Goal: Transaction & Acquisition: Purchase product/service

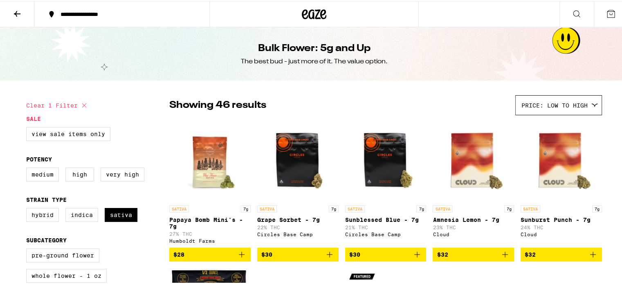
click at [82, 104] on icon at bounding box center [84, 104] width 4 height 4
checkbox input "false"
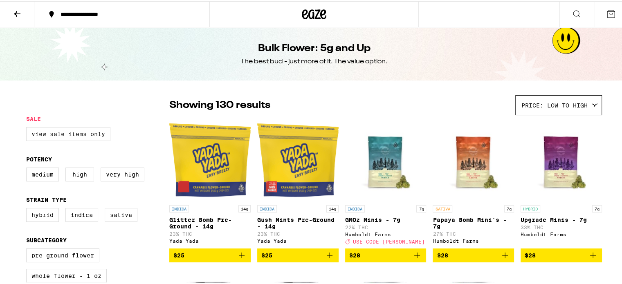
click at [70, 133] on label "View Sale Items Only" at bounding box center [68, 133] width 84 height 14
click at [28, 128] on input "View Sale Items Only" at bounding box center [28, 127] width 0 height 0
checkbox input "true"
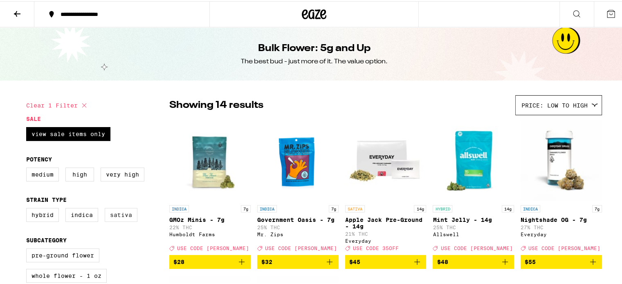
click at [114, 220] on label "Sativa" at bounding box center [121, 214] width 33 height 14
click at [28, 209] on input "Sativa" at bounding box center [28, 208] width 0 height 0
checkbox input "true"
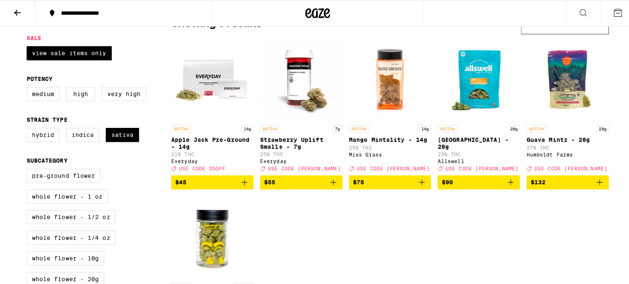
scroll to position [79, 0]
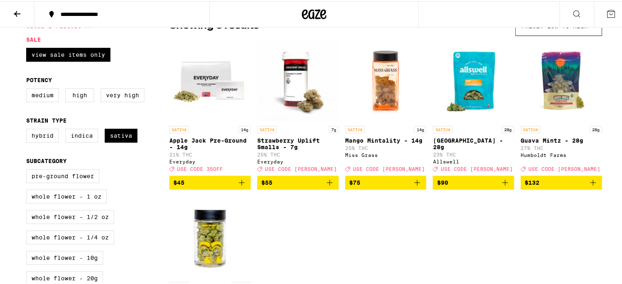
click at [466, 139] on p "[GEOGRAPHIC_DATA] - 28g" at bounding box center [473, 142] width 81 height 13
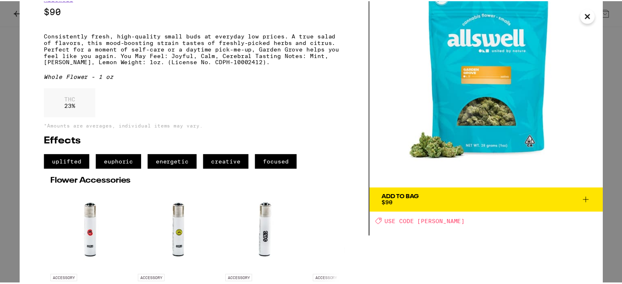
scroll to position [56, 0]
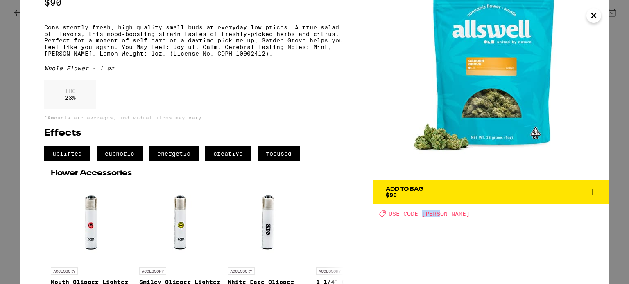
drag, startPoint x: 439, startPoint y: 214, endPoint x: 422, endPoint y: 212, distance: 16.5
click at [422, 212] on span "USE CODE [PERSON_NAME]" at bounding box center [428, 214] width 81 height 7
copy span "LITTY"
click at [593, 18] on icon "Close" at bounding box center [593, 15] width 10 height 12
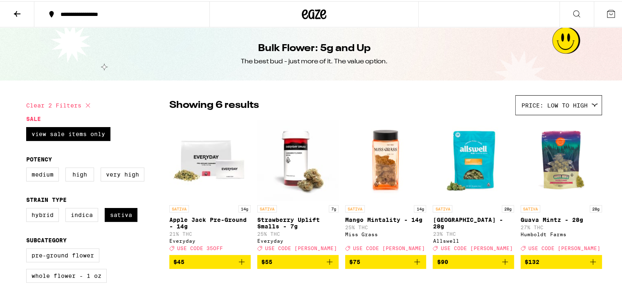
click at [606, 14] on icon at bounding box center [611, 13] width 10 height 10
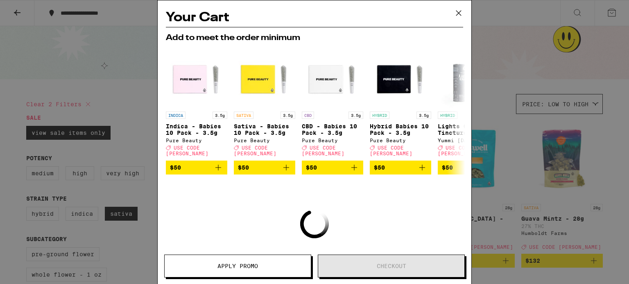
click at [456, 11] on icon at bounding box center [458, 13] width 5 height 5
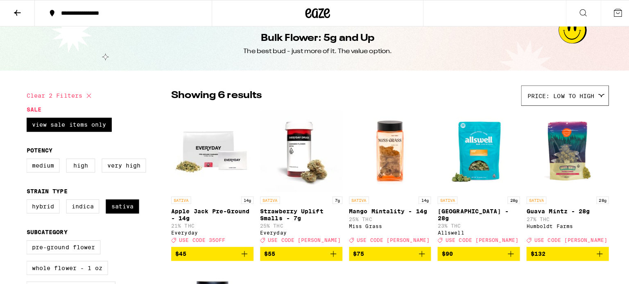
scroll to position [10, 0]
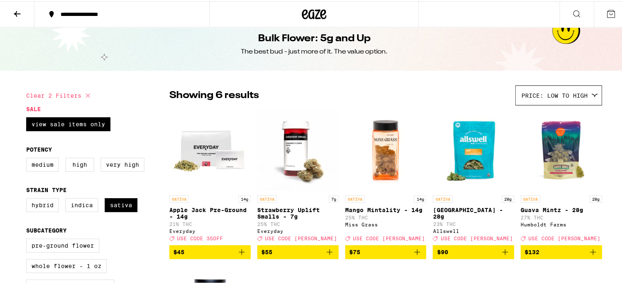
click at [501, 255] on icon "Add to bag" at bounding box center [505, 251] width 10 height 10
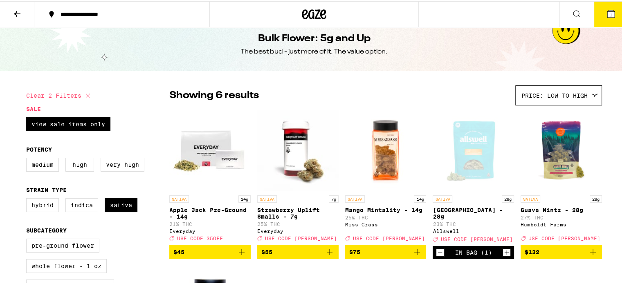
click at [608, 13] on icon at bounding box center [611, 12] width 7 height 7
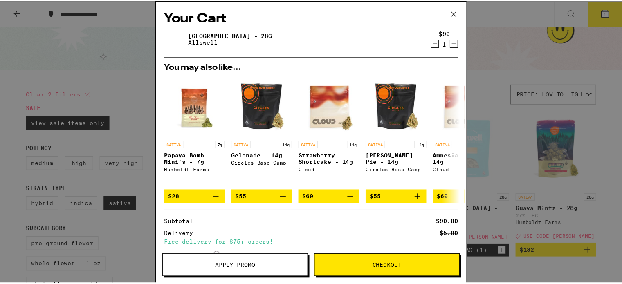
scroll to position [62, 0]
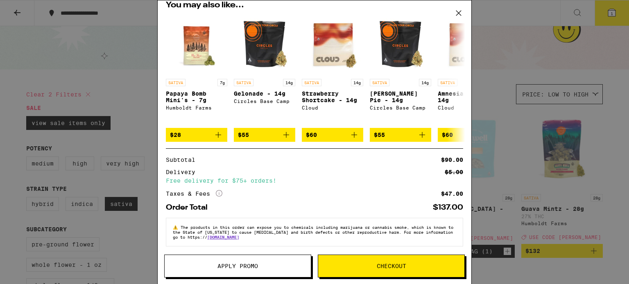
click at [253, 264] on span "Apply Promo" at bounding box center [237, 267] width 41 height 6
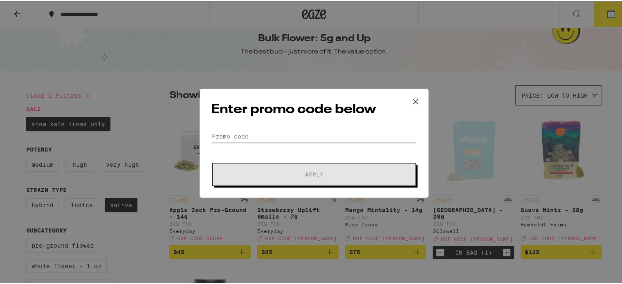
click at [281, 136] on input "Promo Code" at bounding box center [314, 135] width 205 height 12
type input "v"
paste input "LITTY"
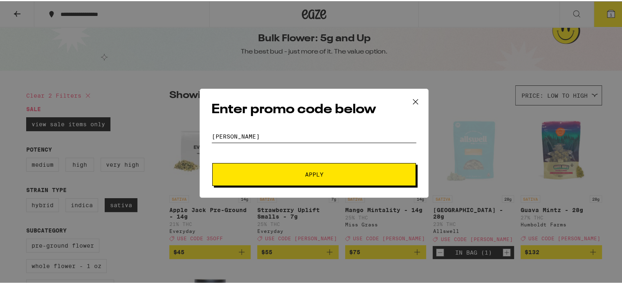
type input "LITTY"
click at [308, 171] on span "Apply" at bounding box center [314, 174] width 18 height 6
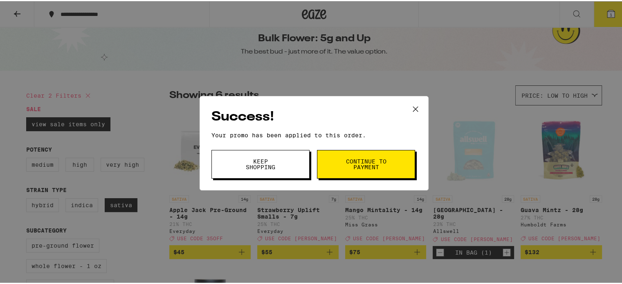
click at [345, 164] on span "Continue to payment" at bounding box center [366, 163] width 42 height 11
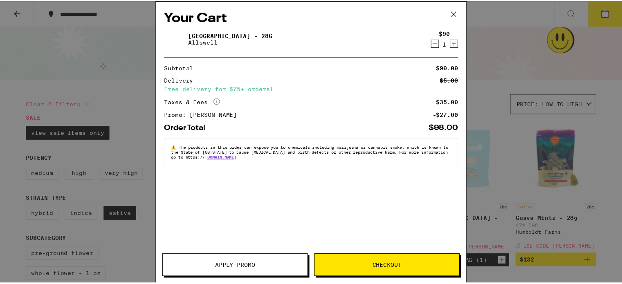
scroll to position [10, 0]
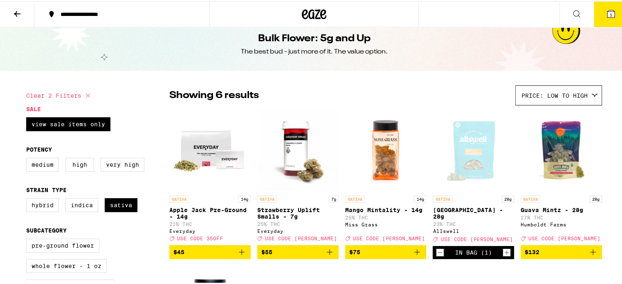
click at [437, 256] on icon "Decrement" at bounding box center [440, 252] width 7 height 10
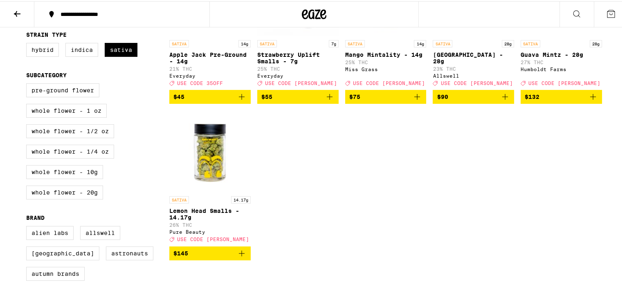
scroll to position [0, 0]
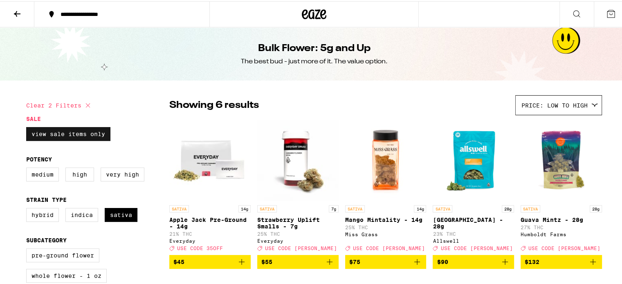
click at [72, 136] on label "View Sale Items Only" at bounding box center [68, 133] width 84 height 14
click at [28, 128] on input "View Sale Items Only" at bounding box center [28, 127] width 0 height 0
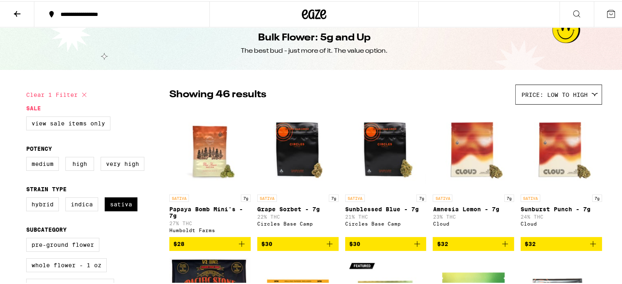
scroll to position [11, 0]
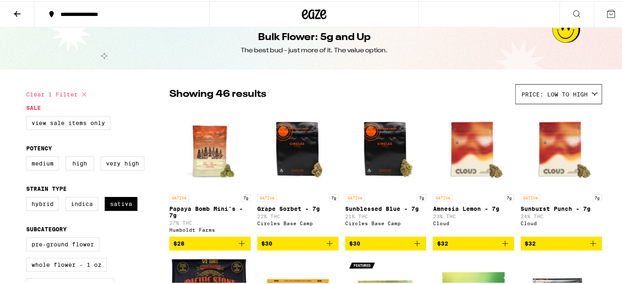
click at [239, 245] on icon "Add to bag" at bounding box center [242, 243] width 10 height 10
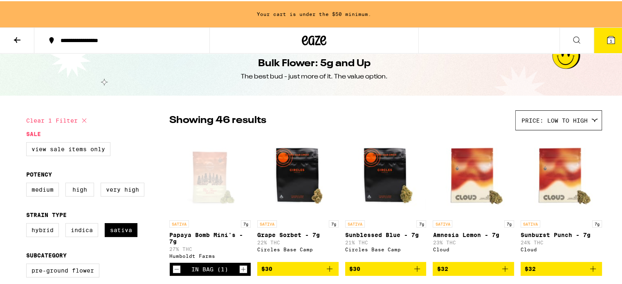
scroll to position [37, 0]
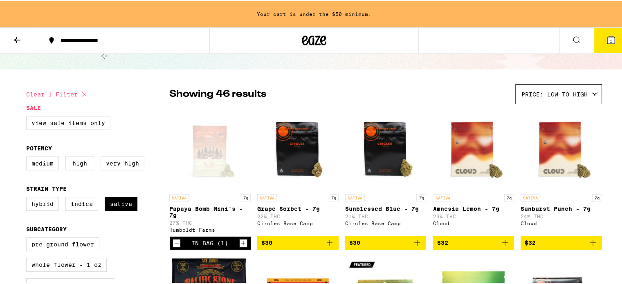
click at [240, 245] on icon "Increment" at bounding box center [243, 242] width 7 height 10
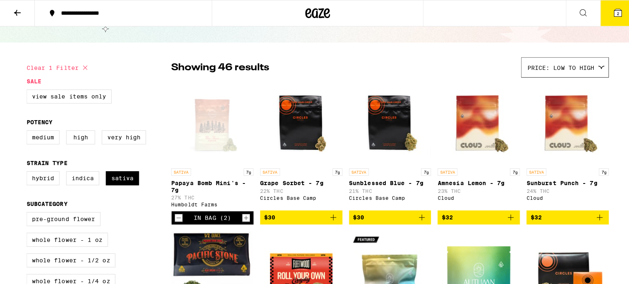
scroll to position [11, 0]
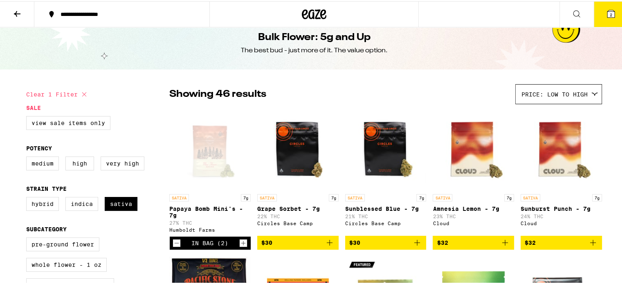
click at [608, 12] on icon at bounding box center [611, 12] width 7 height 7
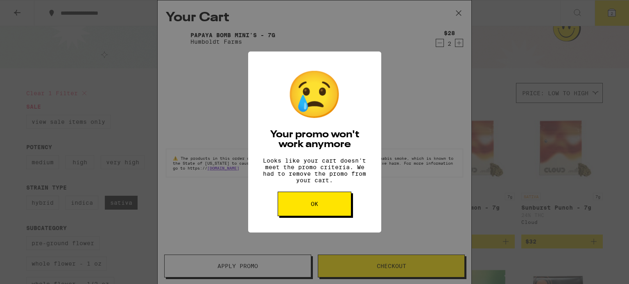
click at [321, 211] on button "OK" at bounding box center [314, 204] width 74 height 25
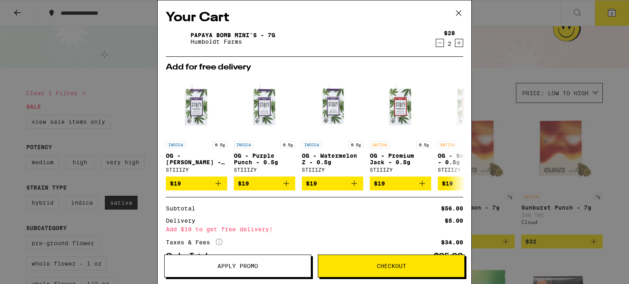
click at [437, 43] on icon "Decrement" at bounding box center [439, 43] width 5 height 0
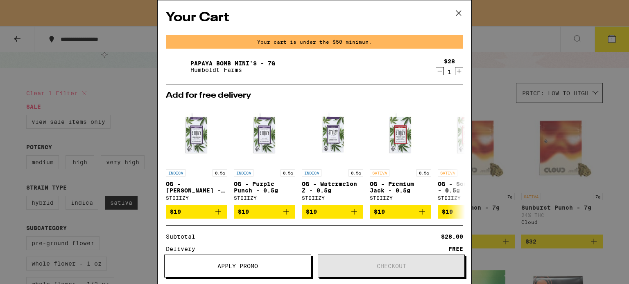
click at [460, 14] on icon at bounding box center [458, 13] width 12 height 12
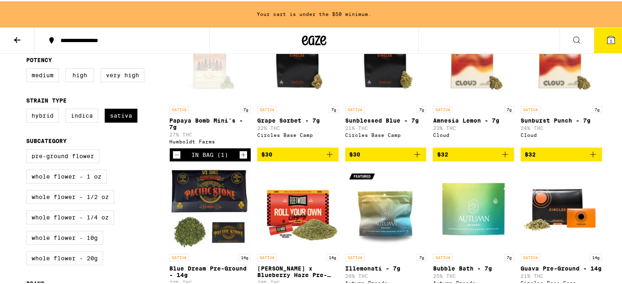
scroll to position [127, 0]
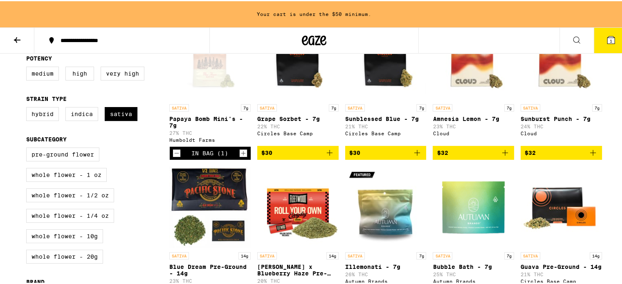
click at [173, 157] on icon "Decrement" at bounding box center [176, 152] width 7 height 10
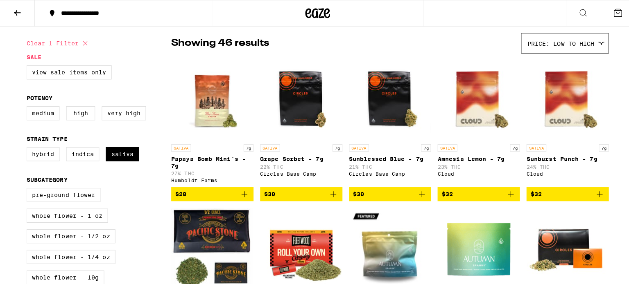
scroll to position [60, 0]
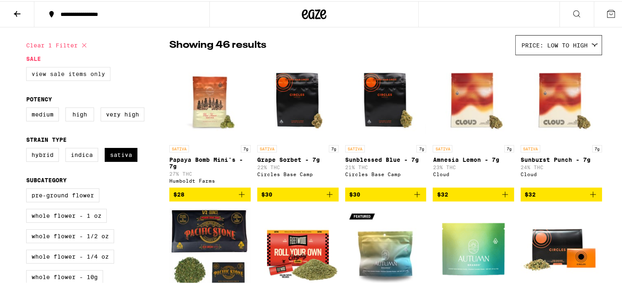
click at [83, 72] on label "View Sale Items Only" at bounding box center [68, 73] width 84 height 14
click at [28, 68] on input "View Sale Items Only" at bounding box center [28, 67] width 0 height 0
checkbox input "true"
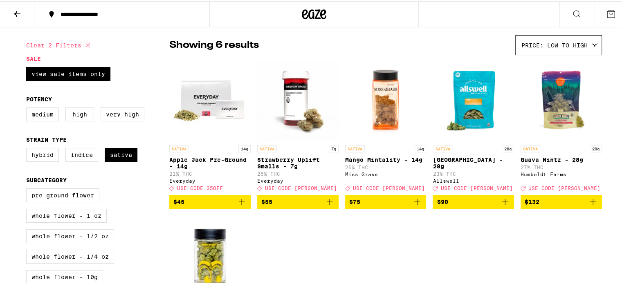
click at [365, 158] on p "Mango Mintality - 14g" at bounding box center [385, 158] width 81 height 7
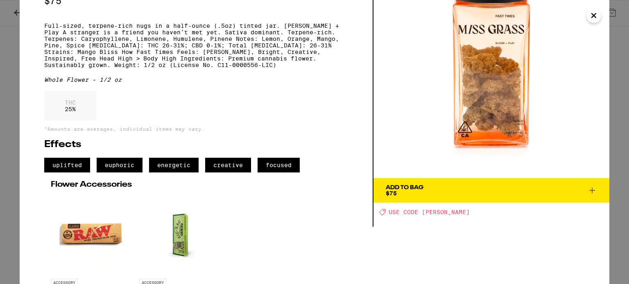
scroll to position [58, 0]
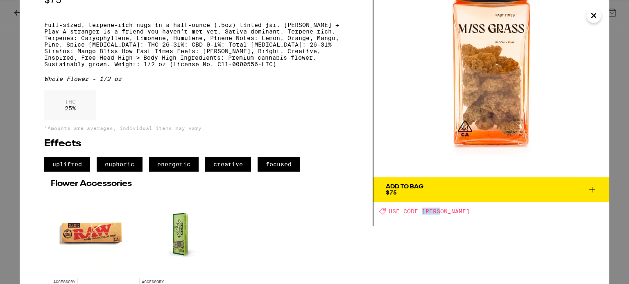
drag, startPoint x: 420, startPoint y: 212, endPoint x: 439, endPoint y: 207, distance: 19.6
click at [439, 207] on div "Add To Bag $75 Deal Created with Sketch. USE CODE LITTY" at bounding box center [491, 84] width 236 height 284
copy span "LITTY"
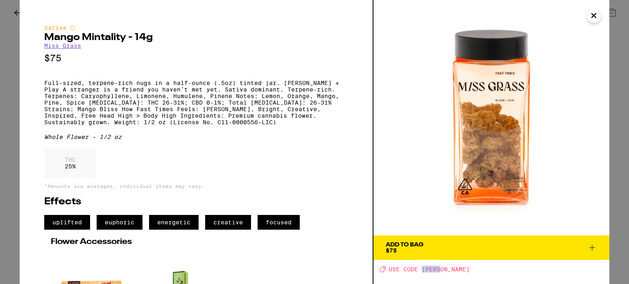
click at [593, 248] on icon at bounding box center [592, 248] width 10 height 10
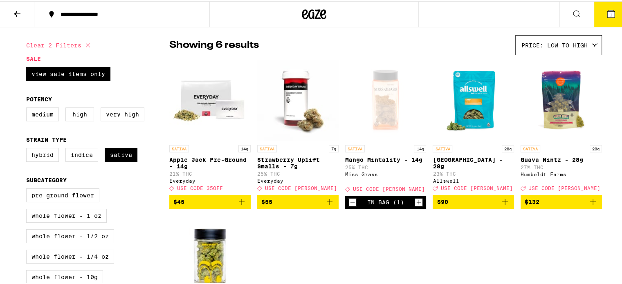
click at [608, 13] on icon at bounding box center [611, 12] width 7 height 7
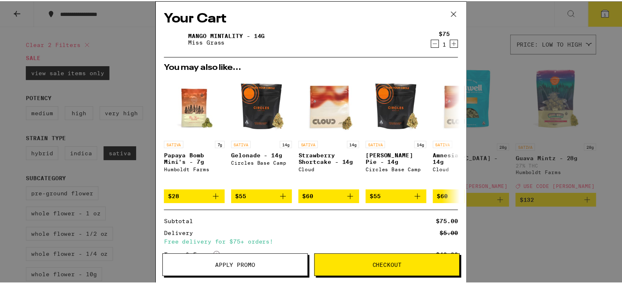
scroll to position [62, 0]
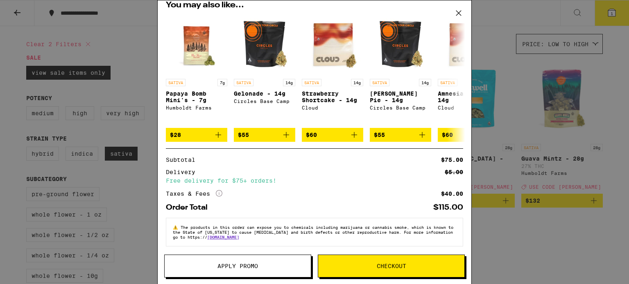
click at [251, 267] on span "Apply Promo" at bounding box center [237, 267] width 41 height 6
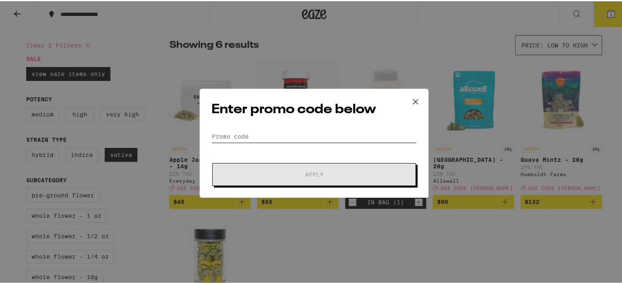
click at [269, 137] on input "Promo Code" at bounding box center [314, 135] width 205 height 12
paste input "LITTY"
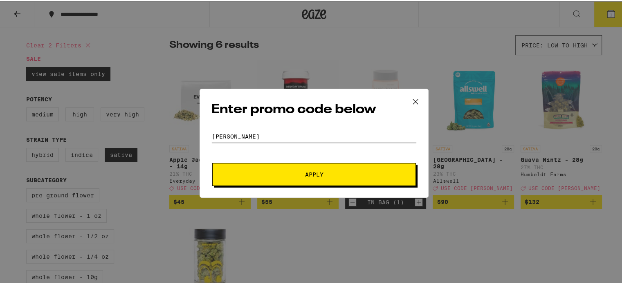
type input "LITTY"
click at [283, 173] on span "Apply" at bounding box center [314, 174] width 147 height 6
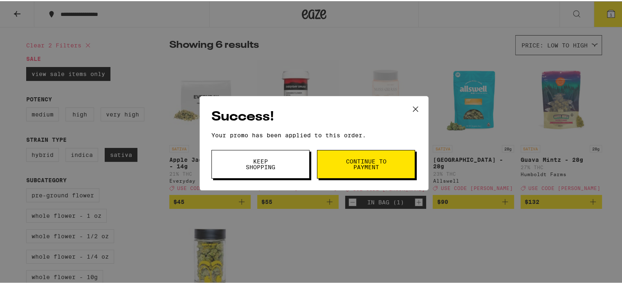
click at [329, 163] on button "Continue to payment" at bounding box center [366, 163] width 98 height 29
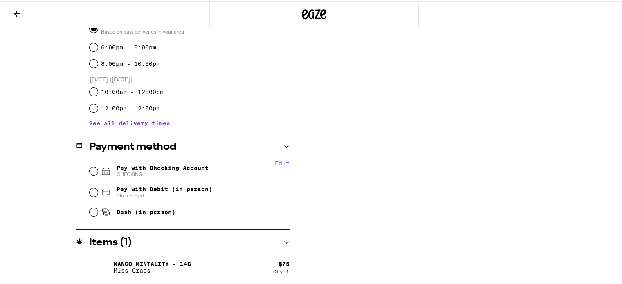
scroll to position [245, 0]
click at [90, 169] on input "Pay with Checking Account CHECKING" at bounding box center [94, 171] width 8 height 8
radio input "true"
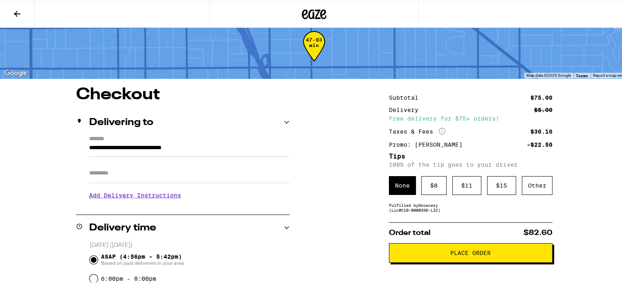
scroll to position [38, 0]
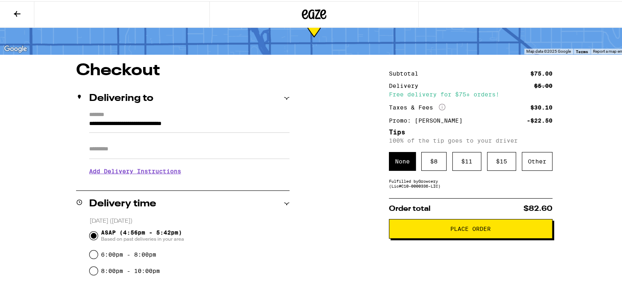
click at [419, 225] on button "Place Order" at bounding box center [471, 228] width 164 height 20
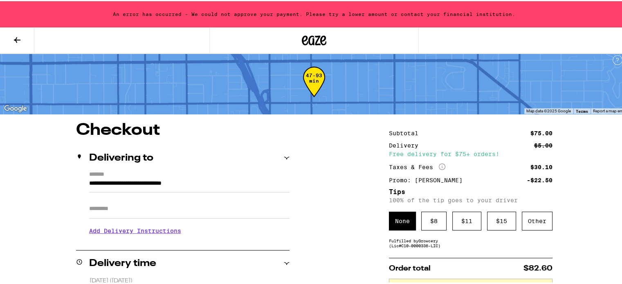
scroll to position [0, 0]
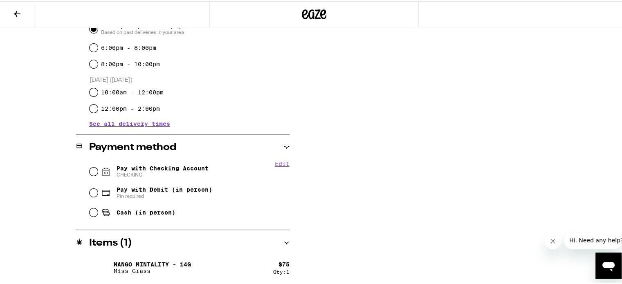
scroll to position [245, 0]
click at [283, 163] on button "Edit" at bounding box center [282, 162] width 15 height 7
click at [283, 163] on button "Done" at bounding box center [282, 162] width 15 height 7
click at [92, 170] on input "Pay with Checking Account CHECKING" at bounding box center [94, 170] width 8 height 8
radio input "true"
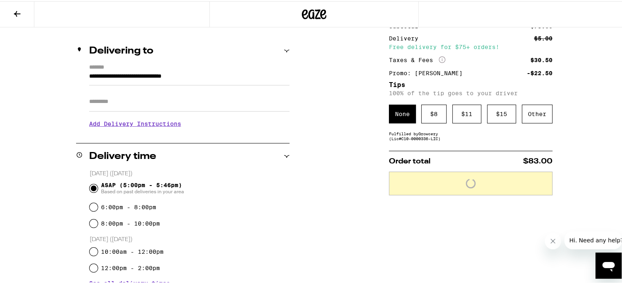
scroll to position [77, 0]
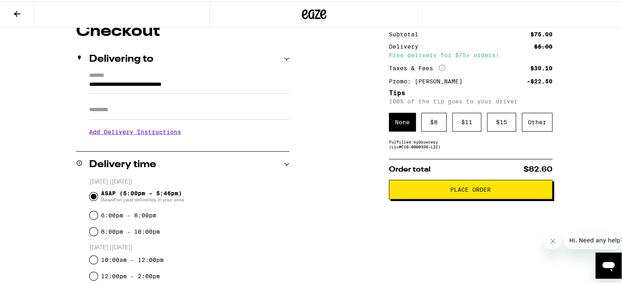
click at [433, 188] on span "Place Order" at bounding box center [471, 189] width 150 height 6
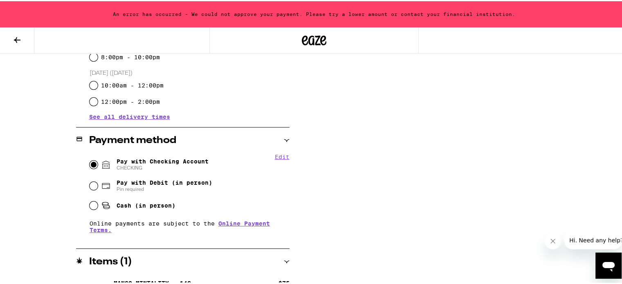
scroll to position [297, 0]
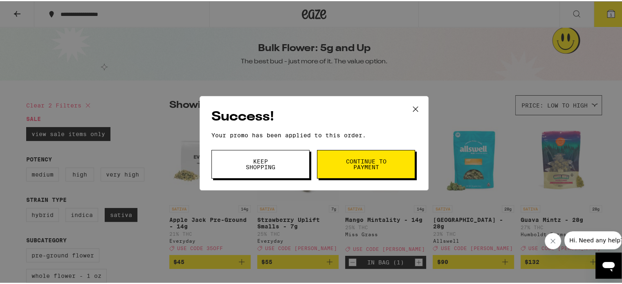
click at [412, 106] on icon at bounding box center [416, 108] width 12 height 12
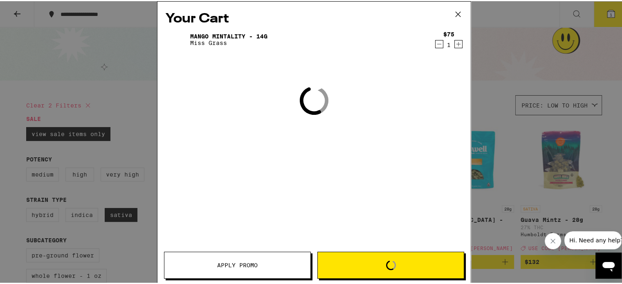
scroll to position [60, 0]
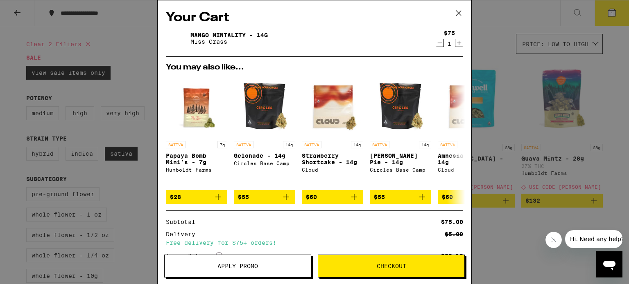
click at [436, 44] on icon "Decrement" at bounding box center [439, 43] width 7 height 10
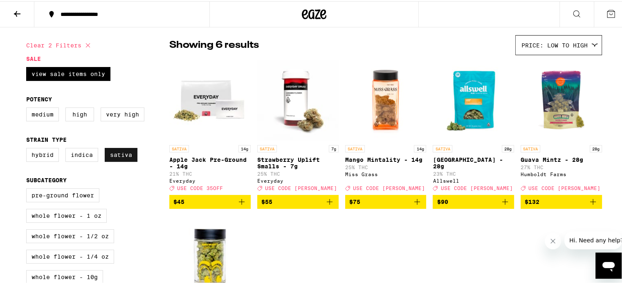
click at [121, 155] on label "Sativa" at bounding box center [121, 154] width 33 height 14
click at [28, 149] on input "Sativa" at bounding box center [28, 148] width 0 height 0
checkbox input "false"
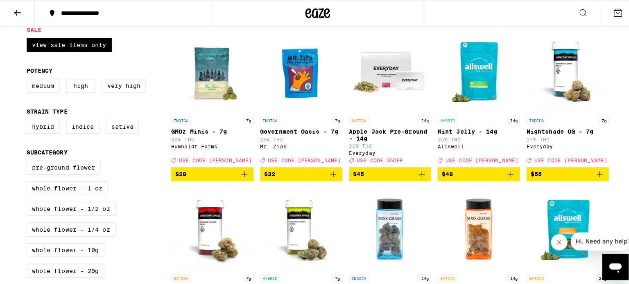
scroll to position [89, 0]
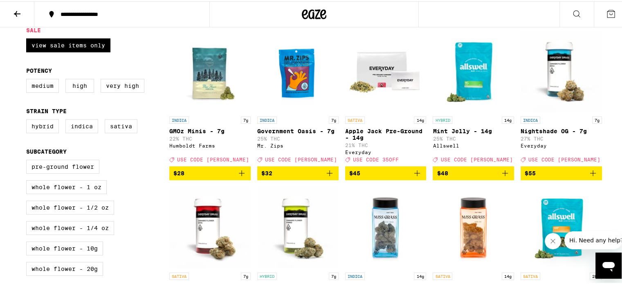
click at [446, 129] on p "Mint Jelly - 14g" at bounding box center [473, 130] width 81 height 7
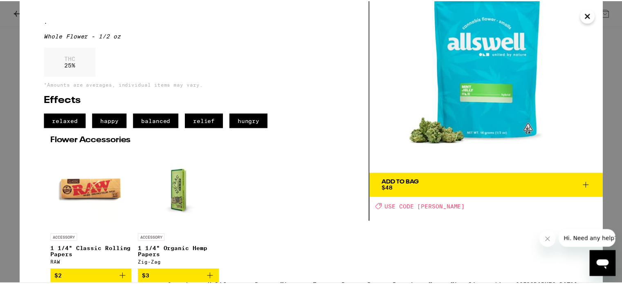
scroll to position [72, 0]
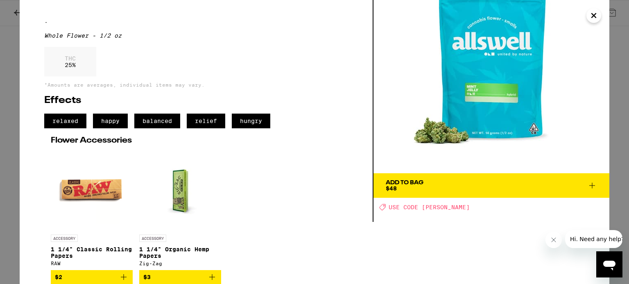
click at [592, 181] on icon at bounding box center [592, 186] width 10 height 10
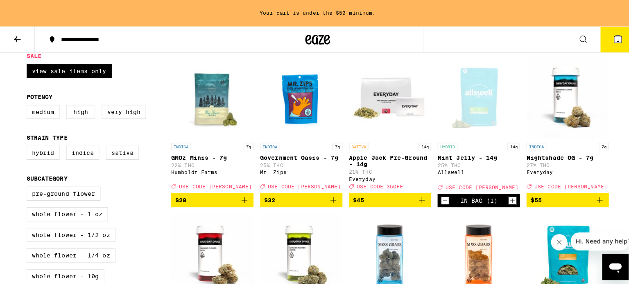
scroll to position [115, 0]
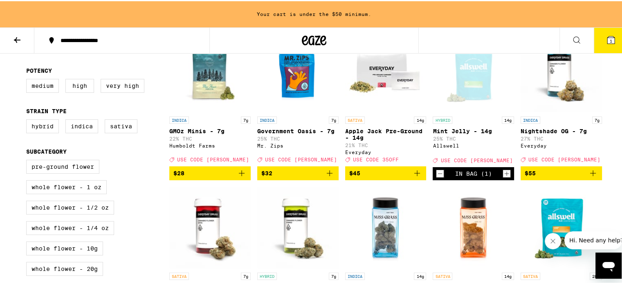
click at [610, 39] on span "1" at bounding box center [611, 39] width 2 height 5
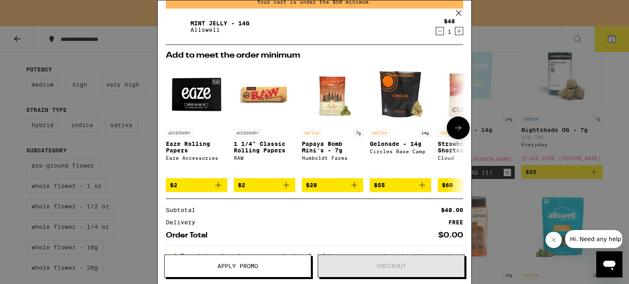
scroll to position [40, 0]
click at [453, 124] on icon at bounding box center [458, 129] width 10 height 10
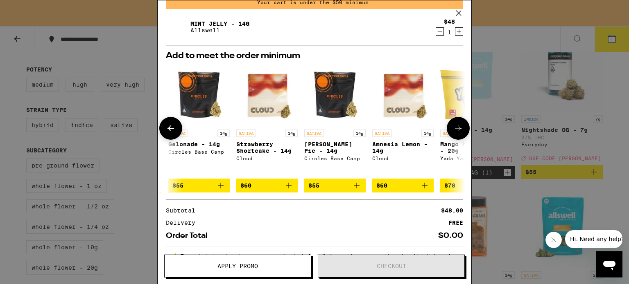
click at [453, 124] on icon at bounding box center [458, 129] width 10 height 10
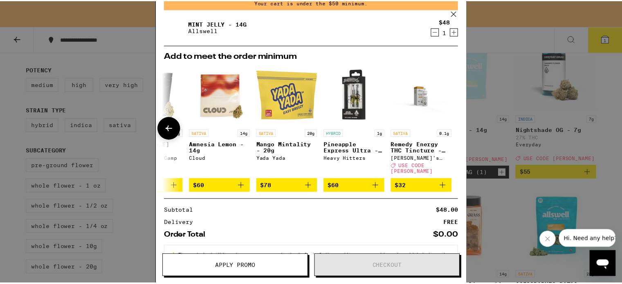
scroll to position [0, 388]
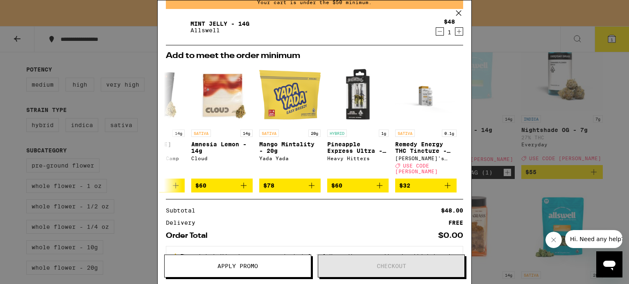
click at [460, 11] on icon at bounding box center [458, 13] width 12 height 12
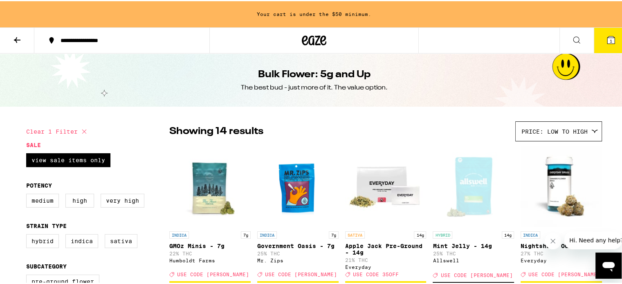
click at [14, 36] on icon at bounding box center [17, 39] width 10 height 10
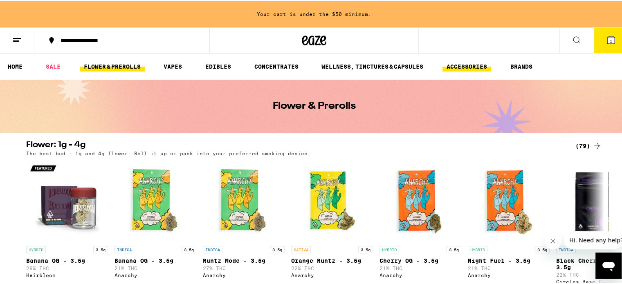
click at [473, 68] on link "ACCESSORIES" at bounding box center [467, 66] width 49 height 10
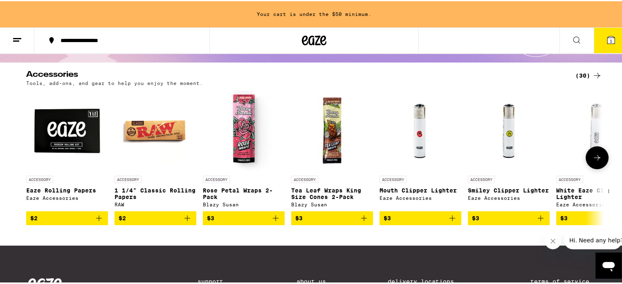
scroll to position [69, 0]
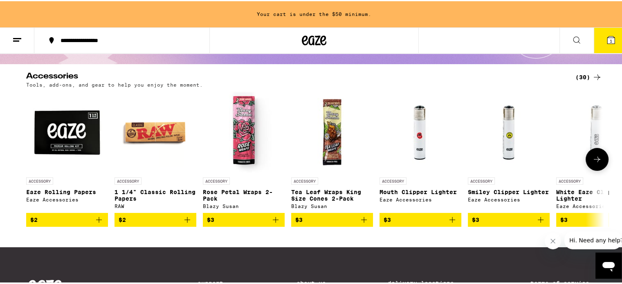
click at [597, 158] on icon at bounding box center [598, 158] width 10 height 10
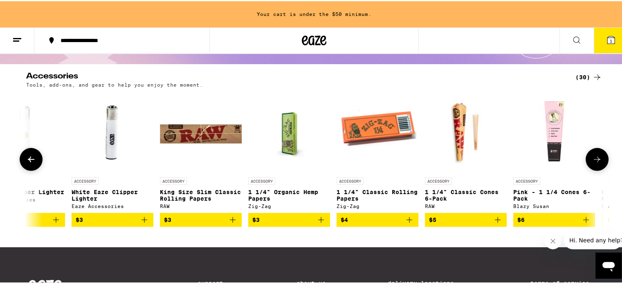
scroll to position [0, 487]
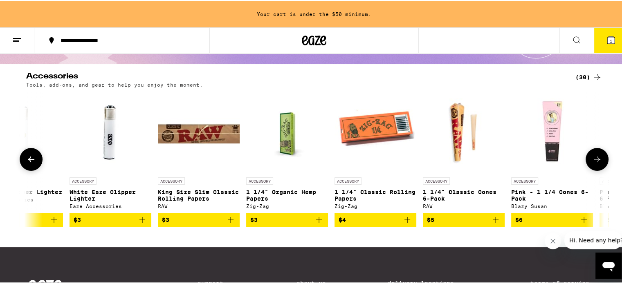
click at [28, 160] on icon at bounding box center [31, 158] width 10 height 10
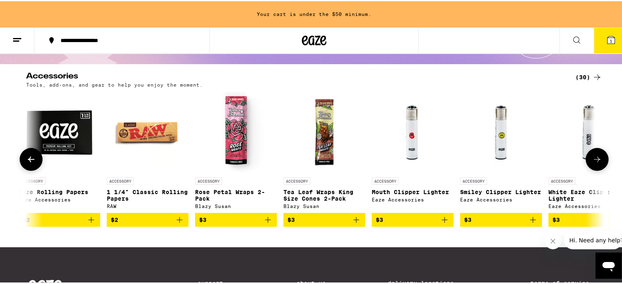
scroll to position [0, 0]
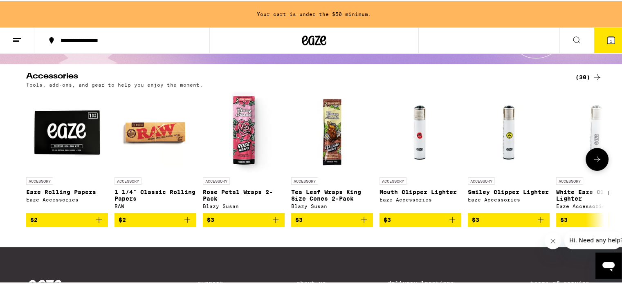
click at [597, 157] on icon at bounding box center [598, 158] width 10 height 10
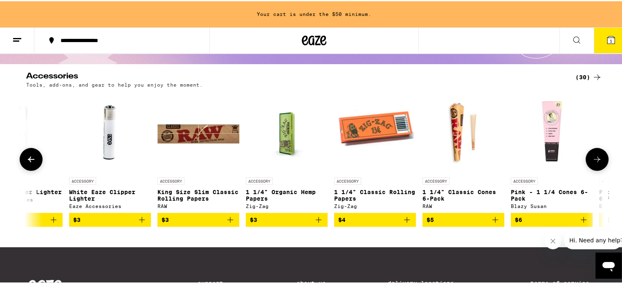
click at [597, 157] on icon at bounding box center [598, 158] width 10 height 10
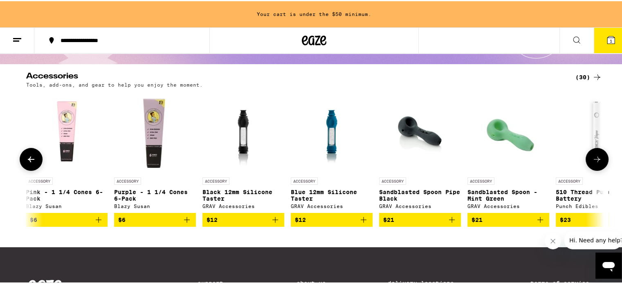
scroll to position [0, 974]
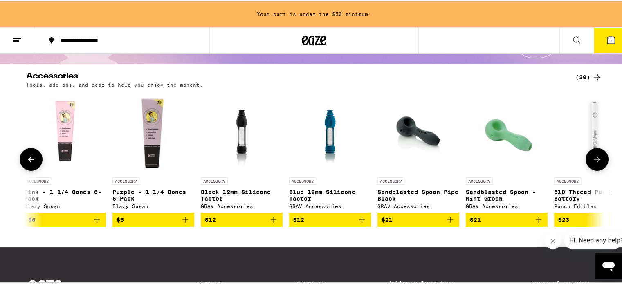
click at [597, 157] on icon at bounding box center [598, 158] width 10 height 10
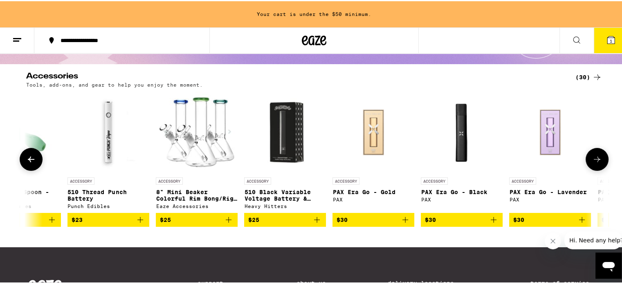
scroll to position [0, 1462]
click at [596, 159] on icon at bounding box center [598, 158] width 10 height 10
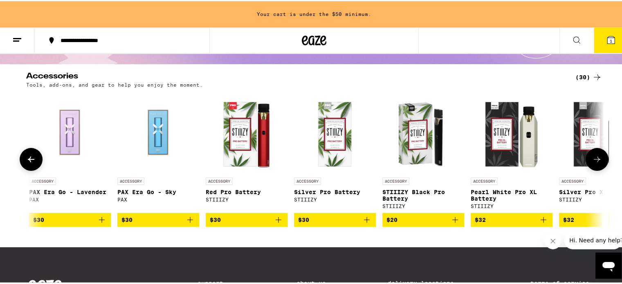
scroll to position [0, 1949]
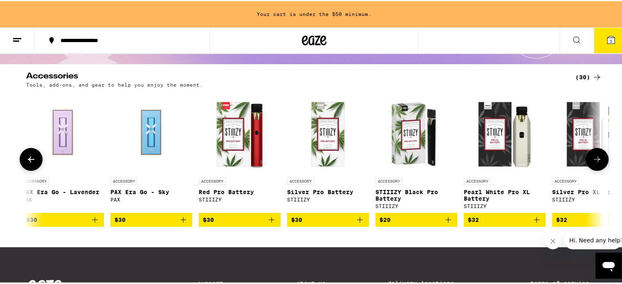
click at [596, 159] on icon at bounding box center [598, 158] width 10 height 10
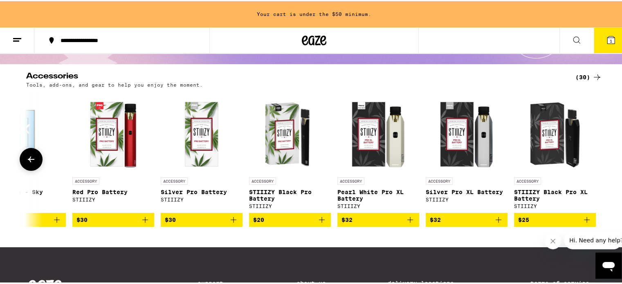
scroll to position [0, 2075]
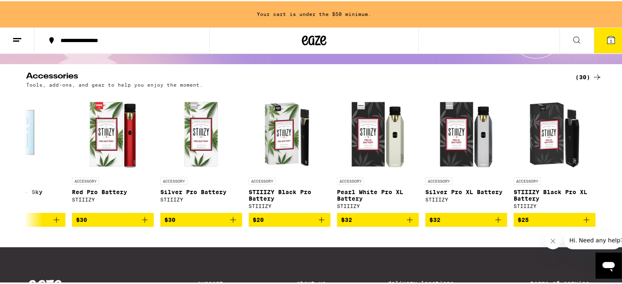
click at [582, 75] on div "(30)" at bounding box center [589, 76] width 27 height 10
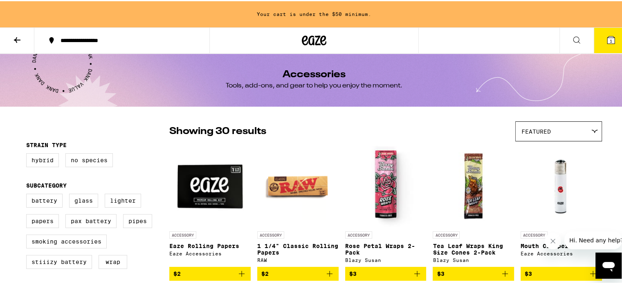
click at [69, 41] on div "**********" at bounding box center [125, 39] width 139 height 6
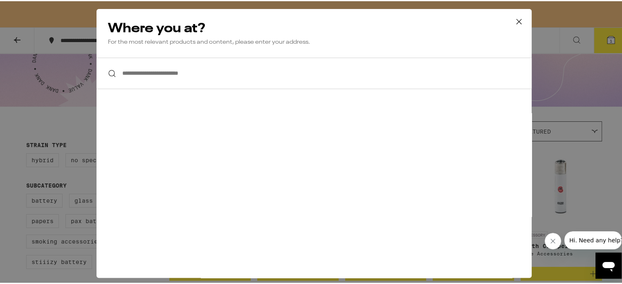
click at [519, 19] on icon at bounding box center [519, 20] width 12 height 12
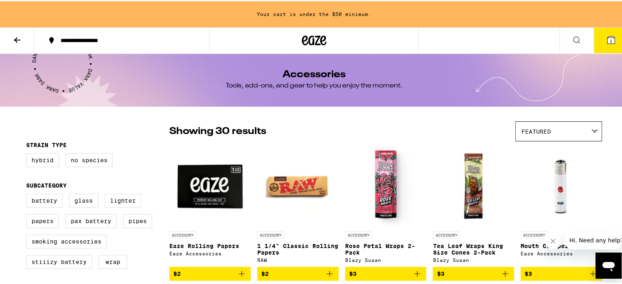
click at [309, 41] on icon at bounding box center [314, 39] width 25 height 15
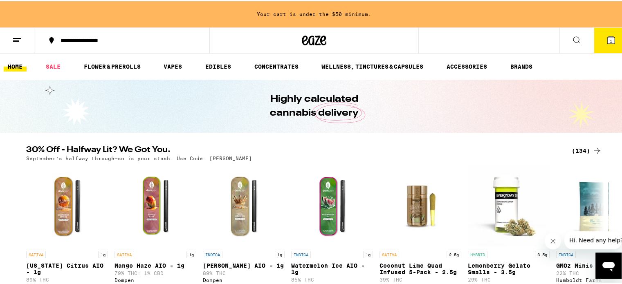
scroll to position [29, 0]
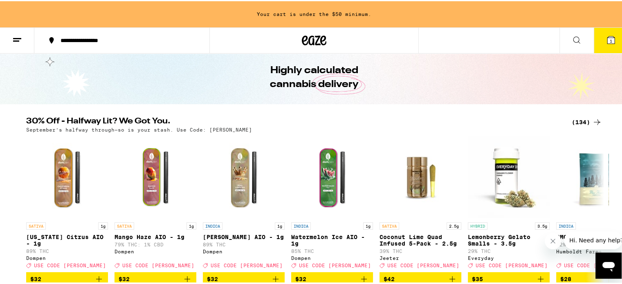
drag, startPoint x: 293, startPoint y: 140, endPoint x: 267, endPoint y: 114, distance: 37.0
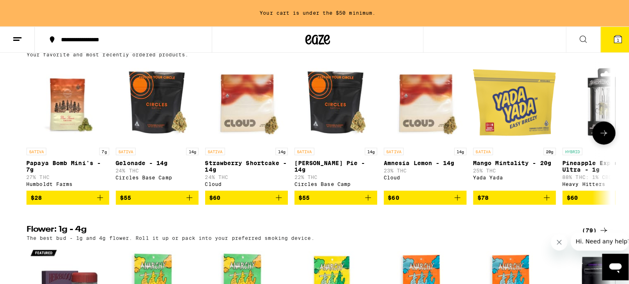
scroll to position [671, 0]
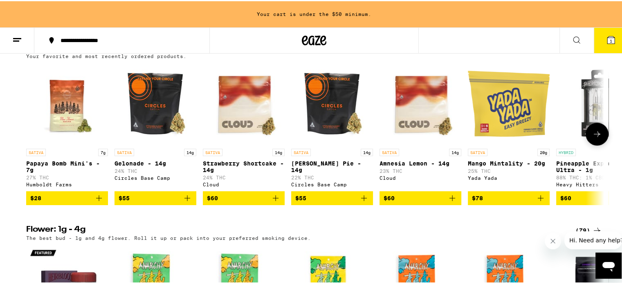
click at [134, 166] on p "Gelonade - 14g" at bounding box center [156, 162] width 82 height 7
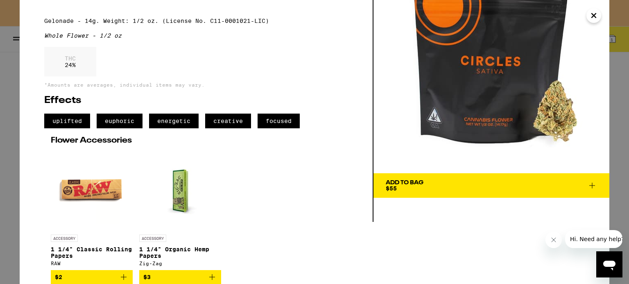
scroll to position [72, 0]
click at [591, 183] on icon at bounding box center [592, 186] width 6 height 6
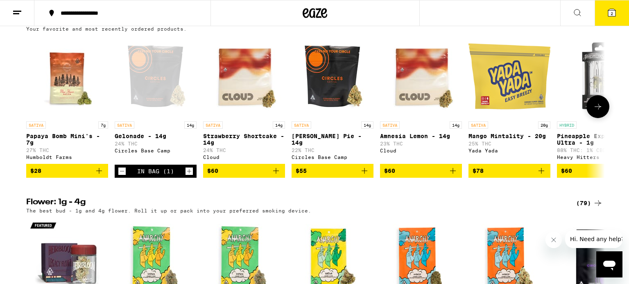
scroll to position [645, 0]
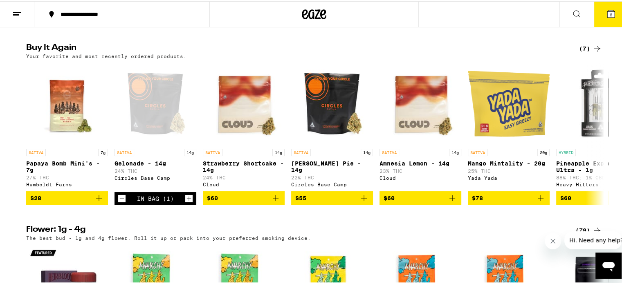
click at [610, 13] on span "2" at bounding box center [611, 13] width 2 height 5
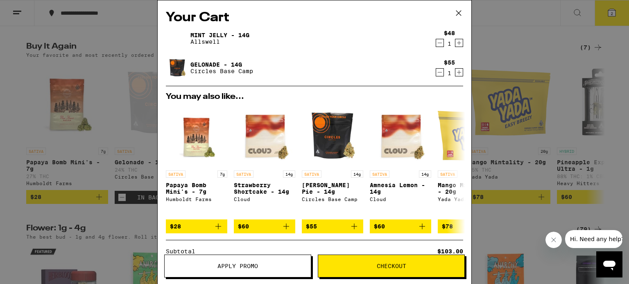
click at [444, 47] on div "1" at bounding box center [449, 44] width 11 height 7
click at [436, 44] on icon "Decrement" at bounding box center [439, 43] width 7 height 10
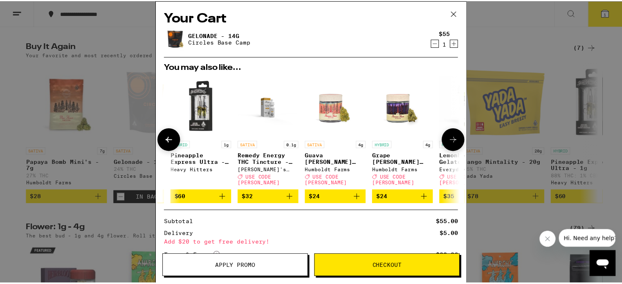
scroll to position [0, 388]
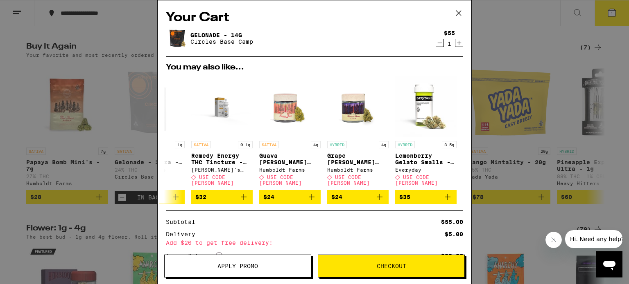
click at [459, 15] on icon at bounding box center [458, 13] width 12 height 12
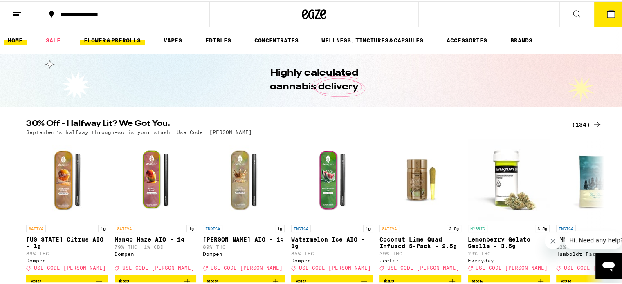
click at [118, 38] on link "FLOWER & PREROLLS" at bounding box center [112, 39] width 65 height 10
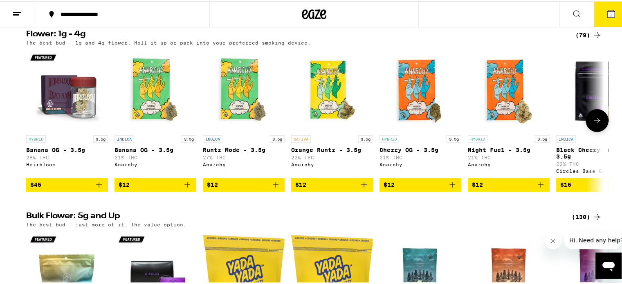
scroll to position [84, 0]
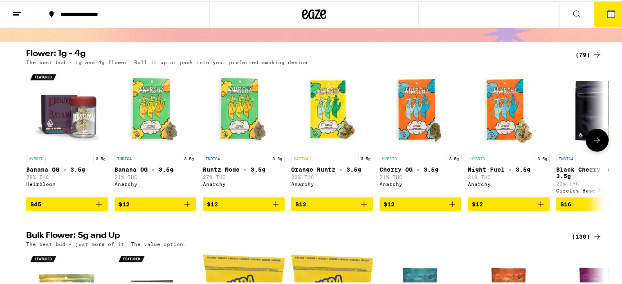
scroll to position [65, 0]
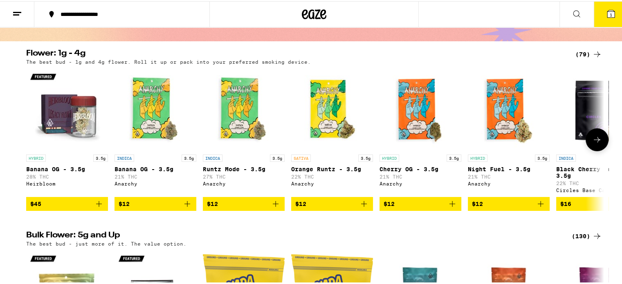
click at [593, 144] on icon at bounding box center [598, 139] width 10 height 10
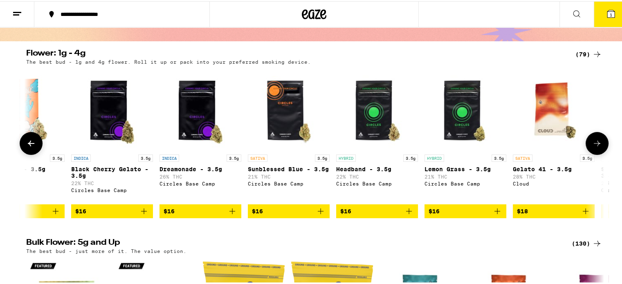
scroll to position [0, 487]
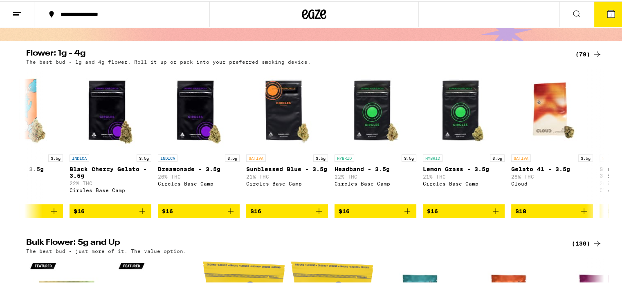
click at [583, 53] on div "(79)" at bounding box center [589, 53] width 27 height 10
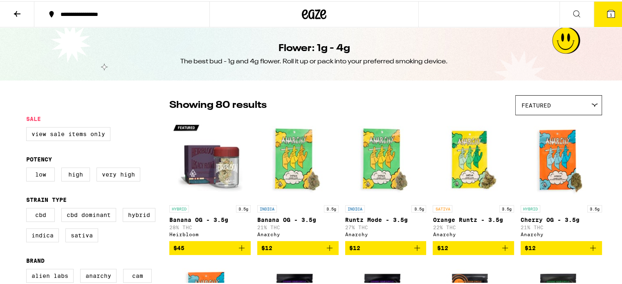
scroll to position [7, 0]
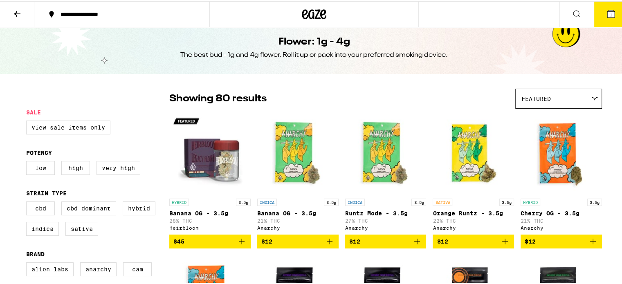
click at [581, 98] on div "Featured" at bounding box center [559, 97] width 86 height 19
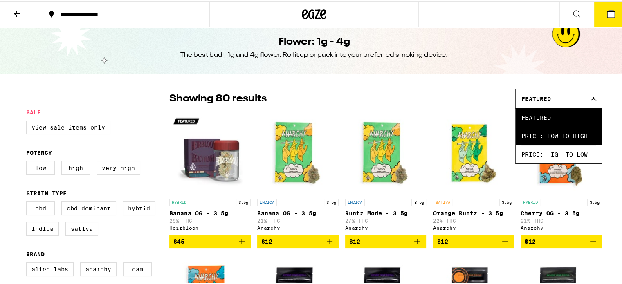
click at [544, 135] on span "Price: Low to High" at bounding box center [559, 135] width 74 height 18
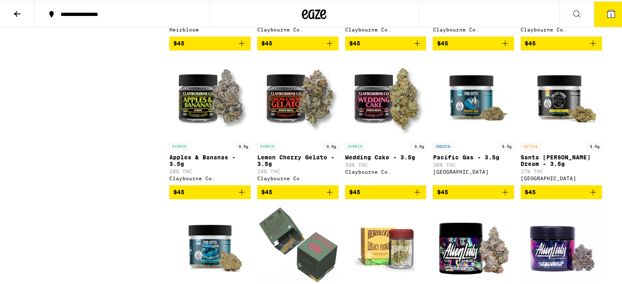
scroll to position [1235, 0]
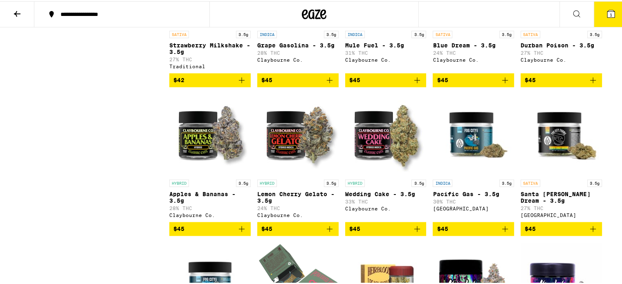
scroll to position [7, 0]
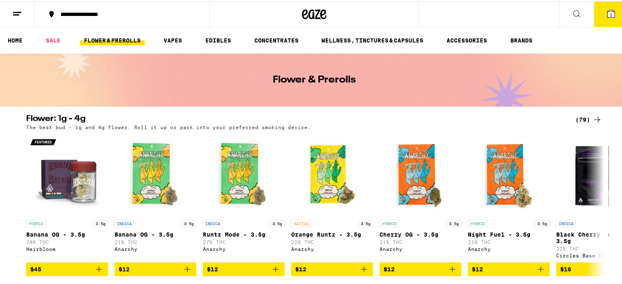
click at [613, 15] on button "1" at bounding box center [611, 12] width 34 height 25
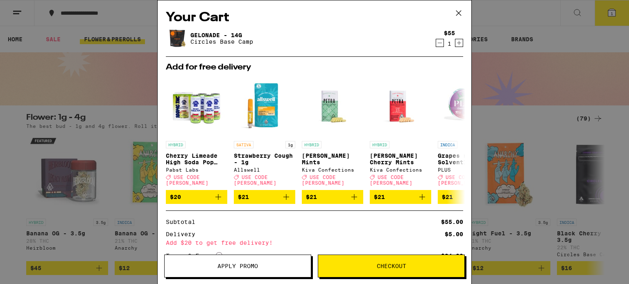
click at [436, 42] on icon "Decrement" at bounding box center [439, 43] width 7 height 10
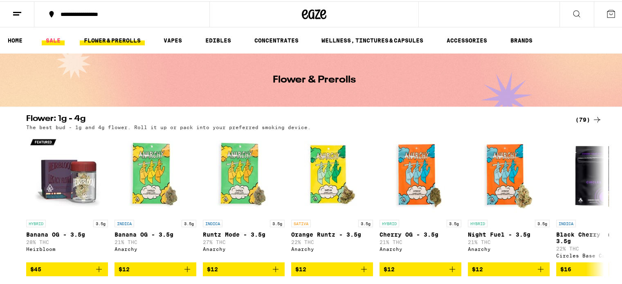
click at [54, 37] on link "SALE" at bounding box center [53, 39] width 23 height 10
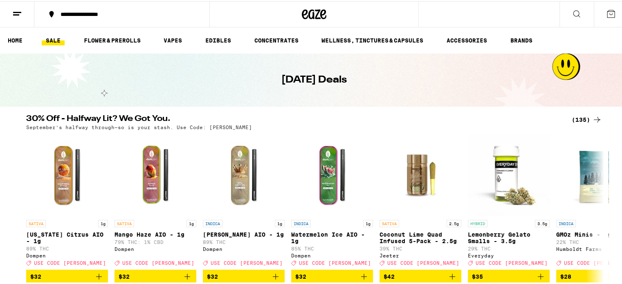
click at [579, 119] on div "(135)" at bounding box center [587, 119] width 30 height 10
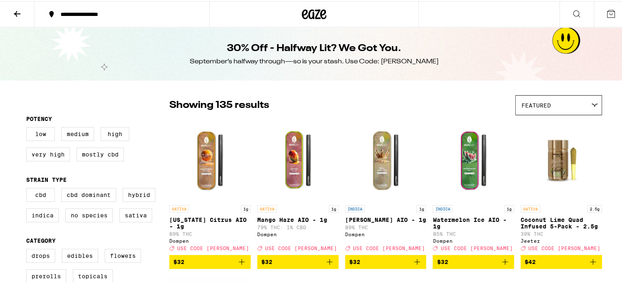
click at [568, 101] on div "Featured" at bounding box center [559, 104] width 86 height 19
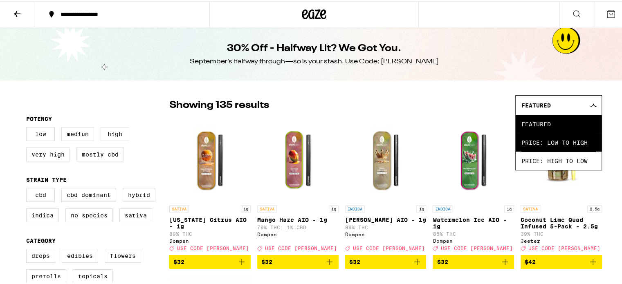
click at [540, 143] on span "Price: Low to High" at bounding box center [559, 141] width 74 height 18
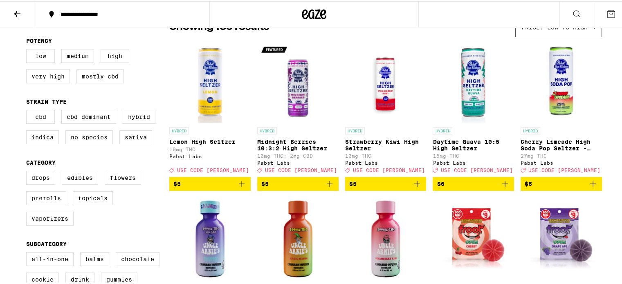
scroll to position [79, 0]
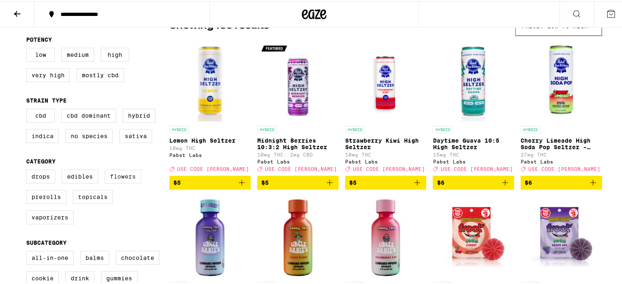
click at [121, 181] on label "Flowers" at bounding box center [123, 176] width 36 height 14
click at [28, 170] on input "Flowers" at bounding box center [28, 170] width 0 height 0
checkbox input "true"
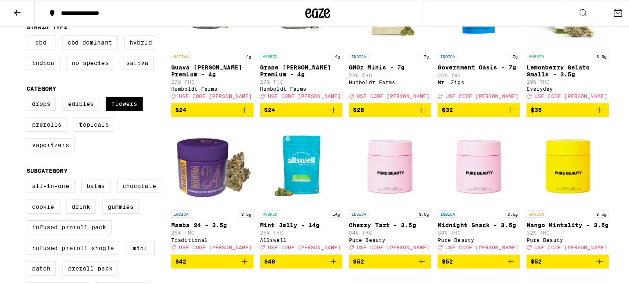
scroll to position [151, 0]
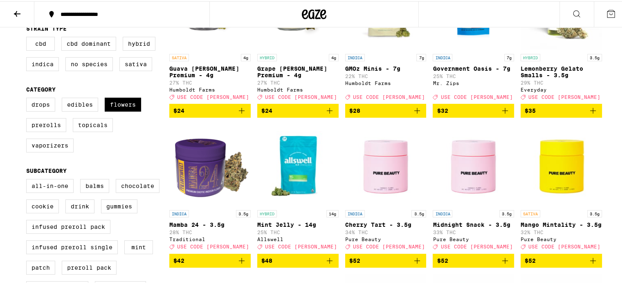
click at [299, 183] on img "Open page for Mint Jelly - 14g from Allswell" at bounding box center [297, 164] width 81 height 82
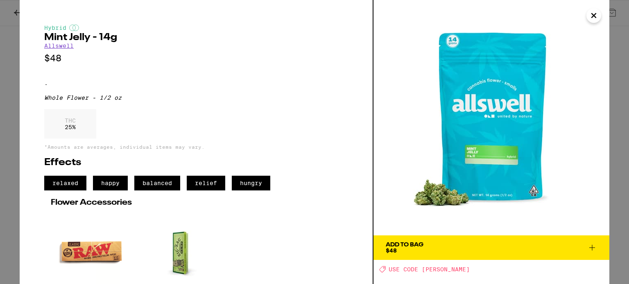
click at [593, 17] on icon "Close" at bounding box center [593, 15] width 10 height 12
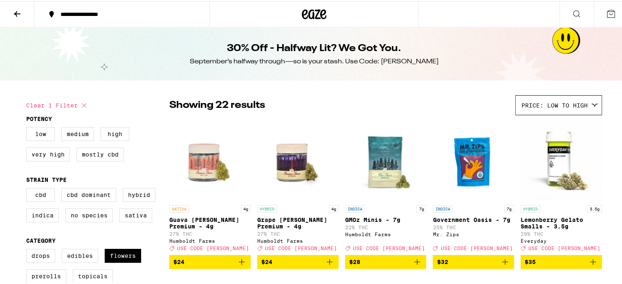
click at [74, 10] on div "**********" at bounding box center [125, 13] width 139 height 6
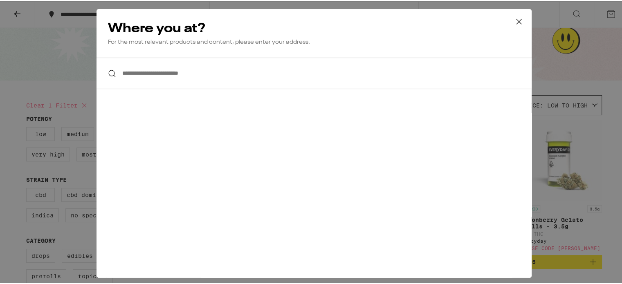
click at [516, 19] on icon at bounding box center [519, 20] width 12 height 12
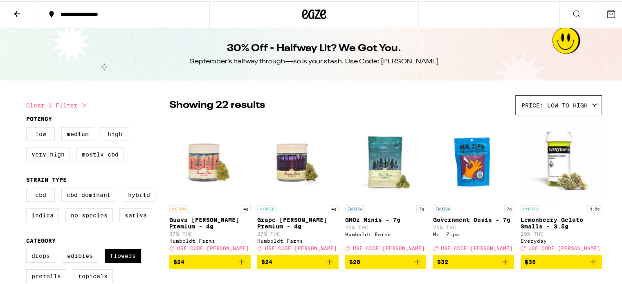
click at [308, 13] on icon at bounding box center [314, 13] width 25 height 15
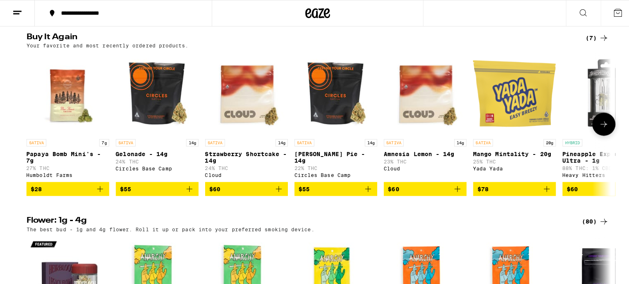
scroll to position [656, 0]
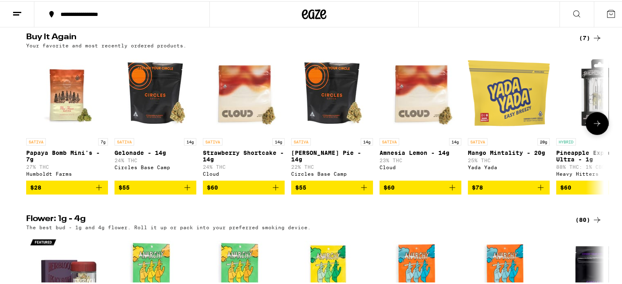
click at [156, 113] on img "Open page for Gelonade - 14g from Circles Base Camp" at bounding box center [156, 92] width 82 height 82
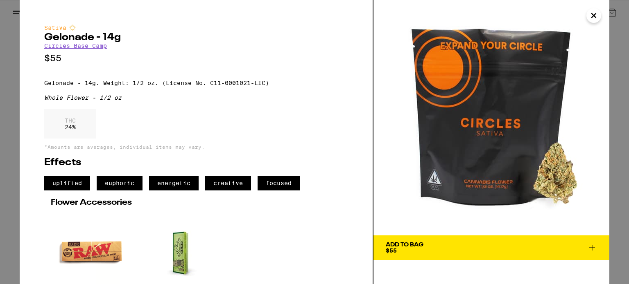
click at [594, 248] on icon at bounding box center [592, 248] width 6 height 6
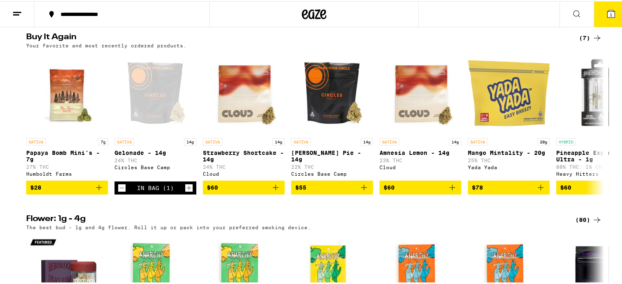
click at [609, 16] on icon at bounding box center [611, 13] width 10 height 10
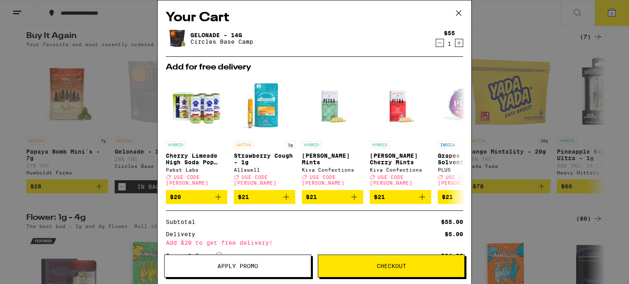
click at [436, 43] on icon "Decrement" at bounding box center [439, 43] width 7 height 10
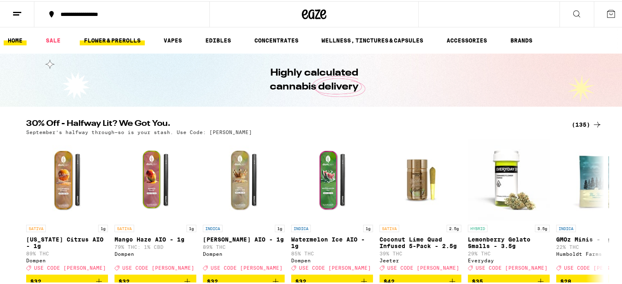
click at [122, 38] on link "FLOWER & PREROLLS" at bounding box center [112, 39] width 65 height 10
click at [124, 41] on link "FLOWER & PREROLLS" at bounding box center [112, 39] width 65 height 10
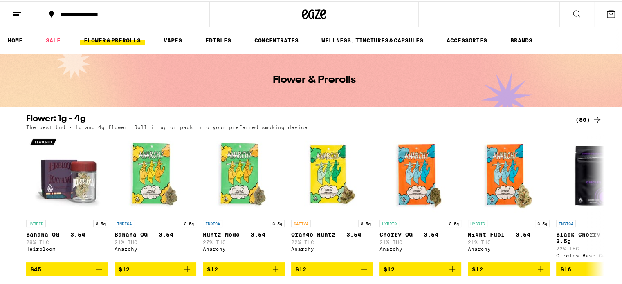
click at [576, 119] on div "(80)" at bounding box center [589, 119] width 27 height 10
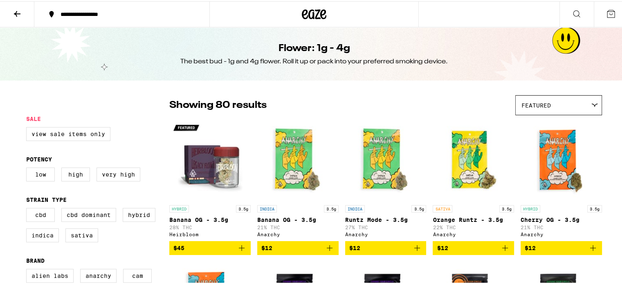
click at [565, 103] on div "Featured" at bounding box center [559, 104] width 86 height 19
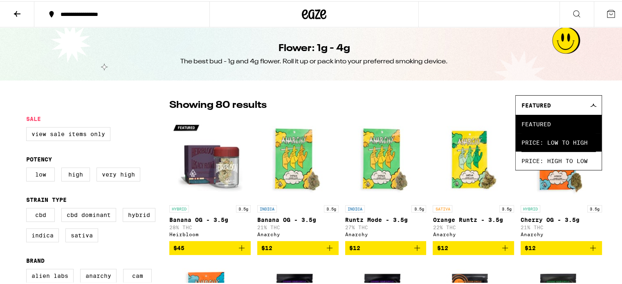
click at [557, 140] on span "Price: Low to High" at bounding box center [559, 141] width 74 height 18
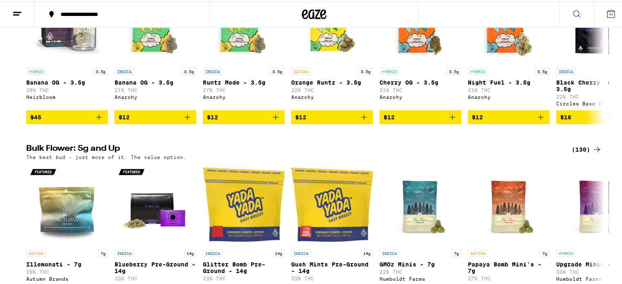
scroll to position [192, 0]
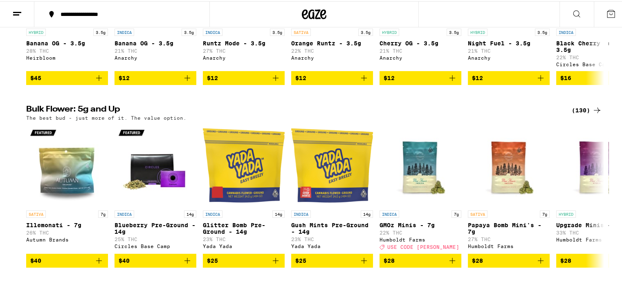
click at [575, 113] on div "(130)" at bounding box center [587, 109] width 30 height 10
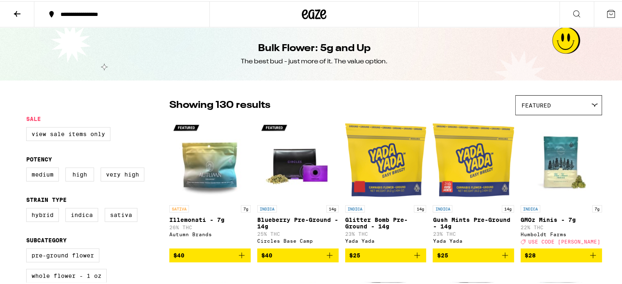
click at [572, 100] on div "Featured" at bounding box center [559, 104] width 86 height 19
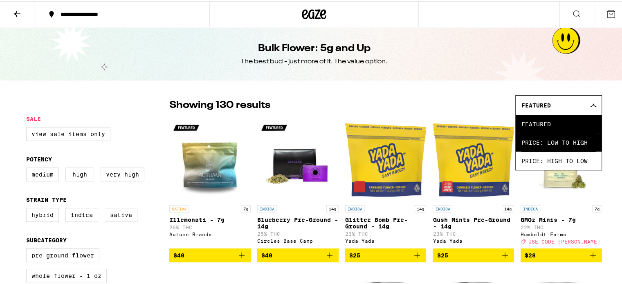
click at [548, 143] on span "Price: Low to High" at bounding box center [559, 141] width 74 height 18
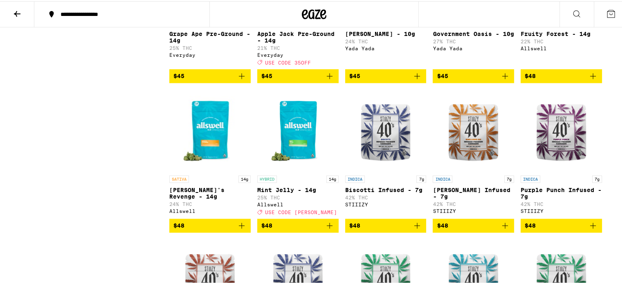
scroll to position [1224, 0]
click at [239, 228] on icon "Add to bag" at bounding box center [242, 225] width 6 height 6
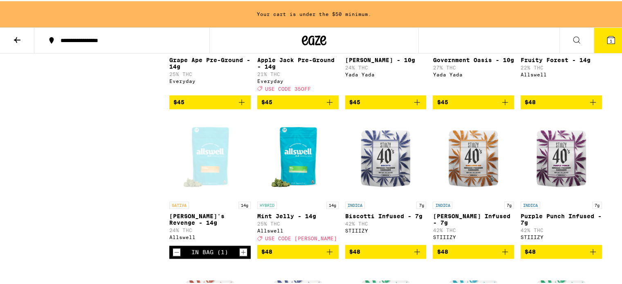
scroll to position [1251, 0]
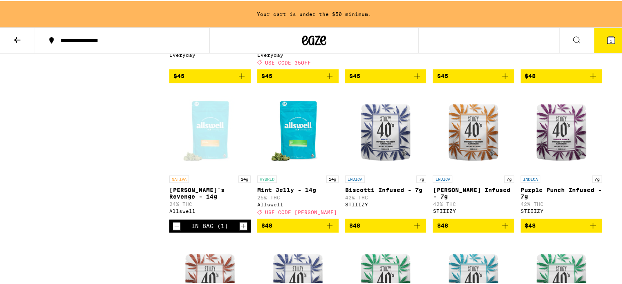
click at [174, 230] on icon "Decrement" at bounding box center [176, 225] width 7 height 10
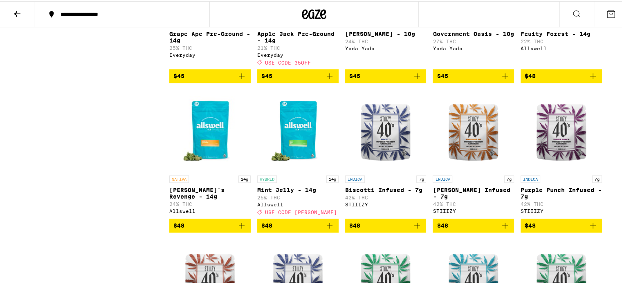
click at [326, 230] on icon "Add to bag" at bounding box center [330, 225] width 10 height 10
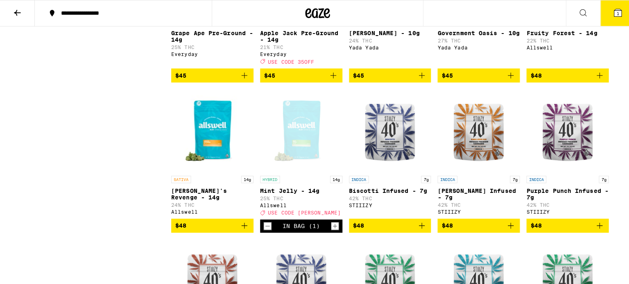
scroll to position [1251, 0]
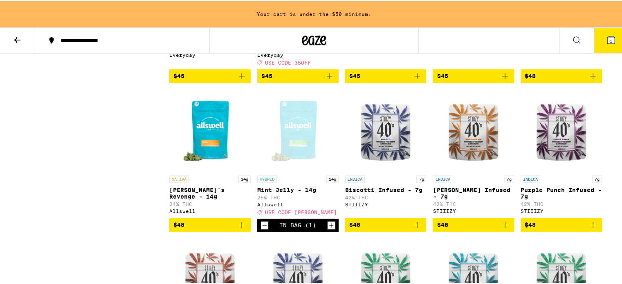
click at [608, 36] on icon at bounding box center [611, 38] width 7 height 7
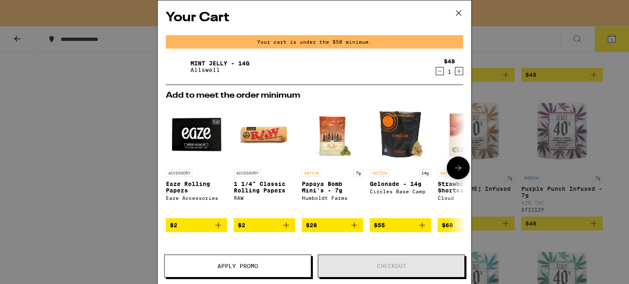
click at [453, 167] on icon at bounding box center [458, 168] width 10 height 10
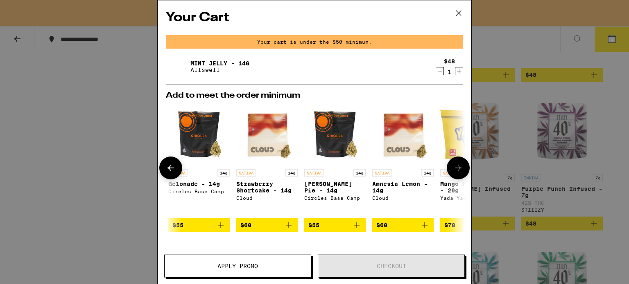
click at [453, 167] on icon at bounding box center [458, 168] width 10 height 10
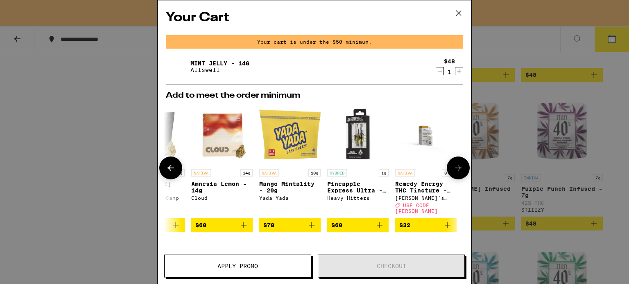
scroll to position [0, 388]
click at [175, 167] on button at bounding box center [170, 168] width 23 height 23
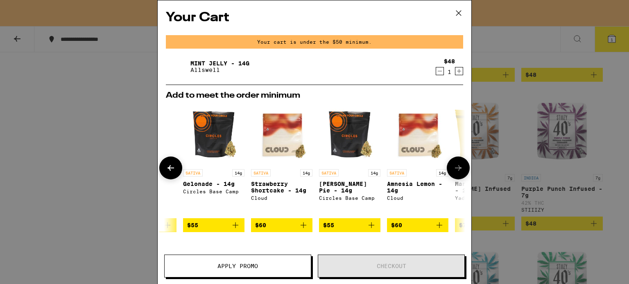
click at [175, 167] on button at bounding box center [170, 168] width 23 height 23
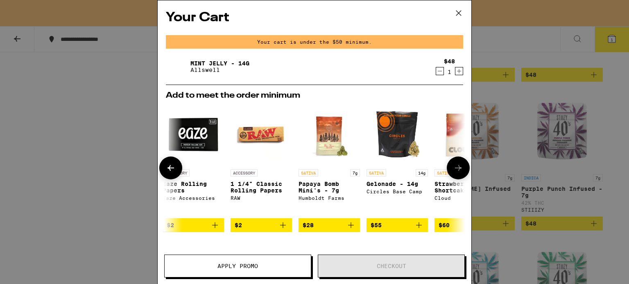
scroll to position [0, 0]
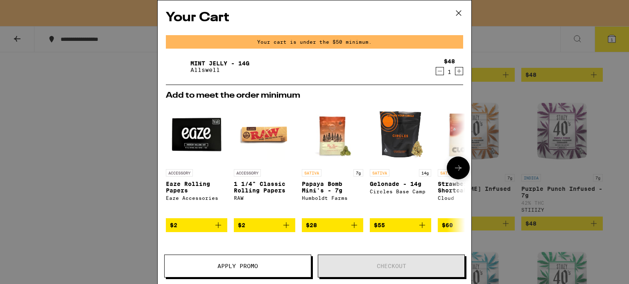
click at [217, 223] on icon "Add to bag" at bounding box center [218, 226] width 10 height 10
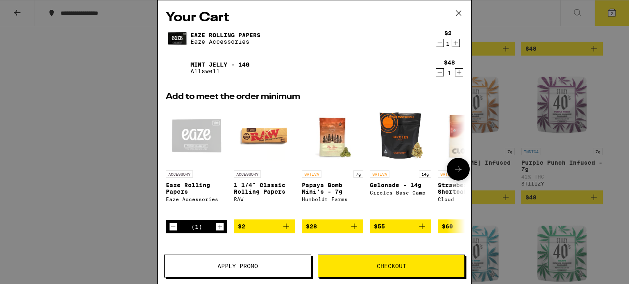
scroll to position [1224, 0]
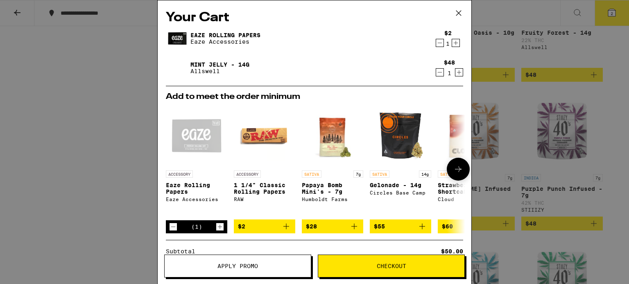
click at [453, 164] on icon at bounding box center [458, 169] width 10 height 10
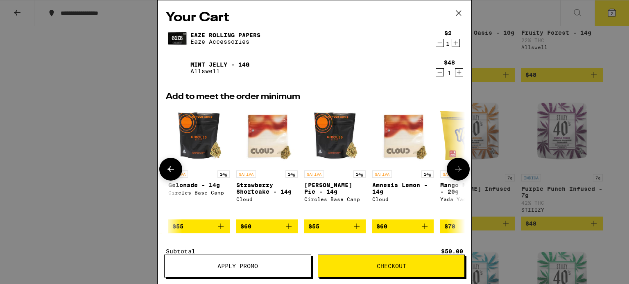
click at [453, 164] on icon at bounding box center [458, 169] width 10 height 10
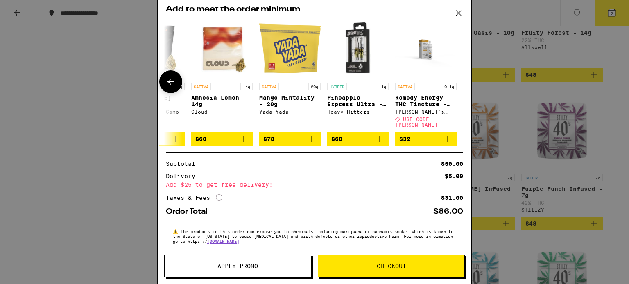
scroll to position [92, 0]
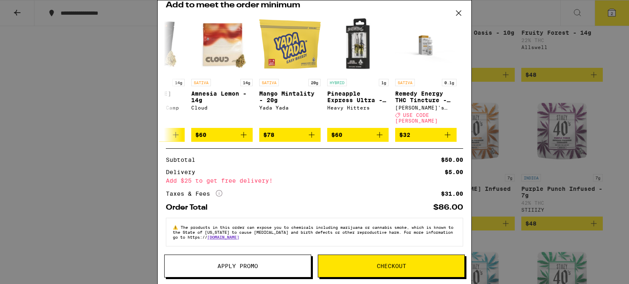
click at [351, 266] on span "Checkout" at bounding box center [391, 267] width 146 height 6
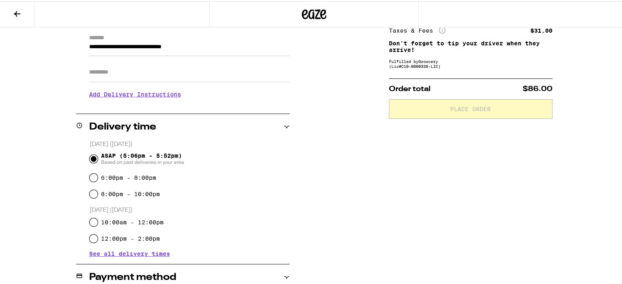
scroll to position [275, 0]
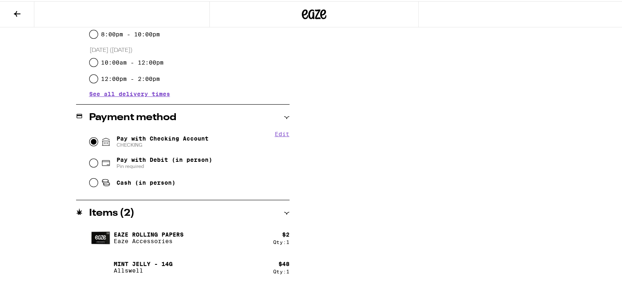
click at [92, 139] on input "Pay with Checking Account CHECKING" at bounding box center [94, 141] width 8 height 8
radio input "true"
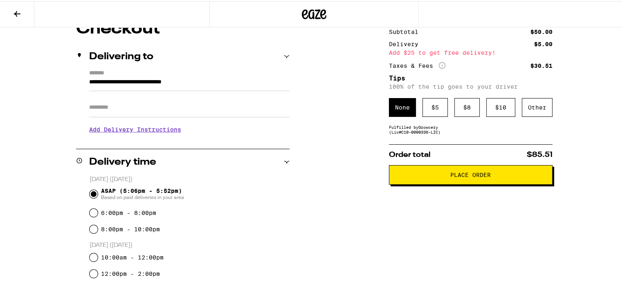
scroll to position [74, 0]
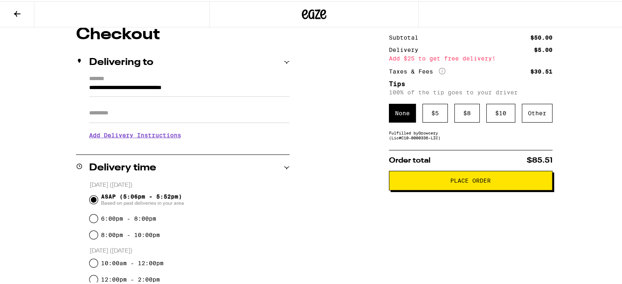
click at [417, 178] on span "Place Order" at bounding box center [471, 180] width 150 height 6
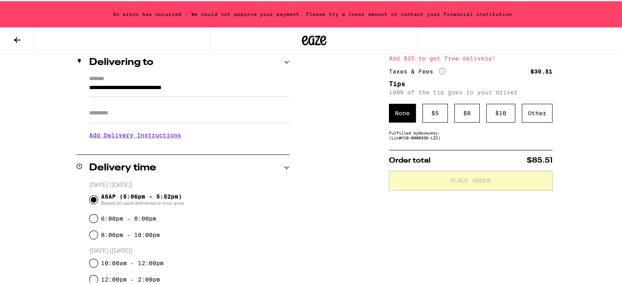
scroll to position [0, 0]
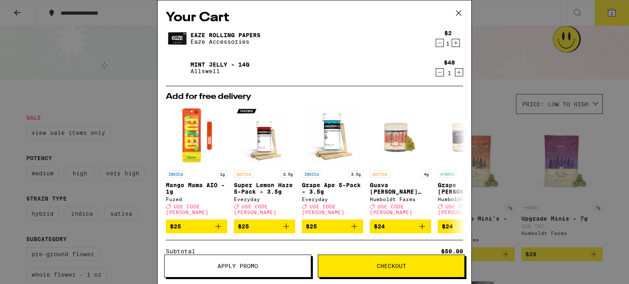
click at [458, 12] on icon at bounding box center [458, 13] width 5 height 5
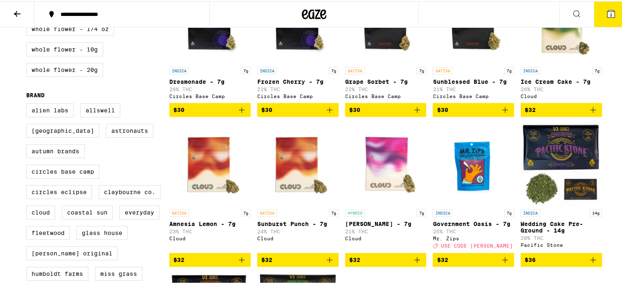
scroll to position [295, 0]
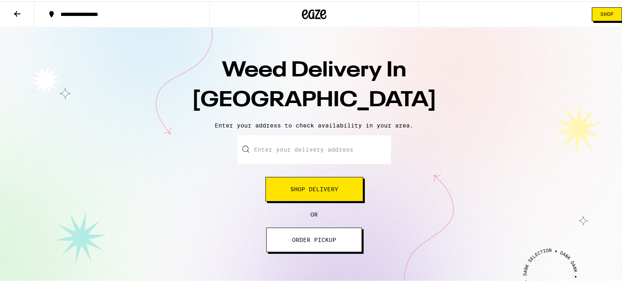
click at [604, 14] on span "Shop" at bounding box center [607, 13] width 13 height 5
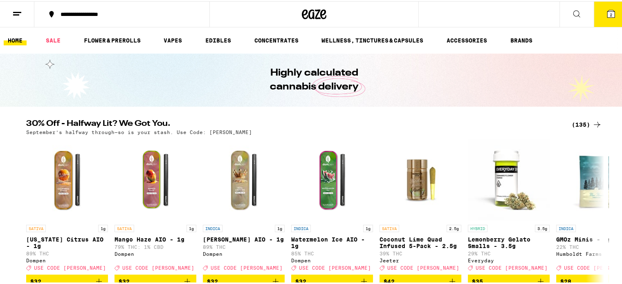
click at [606, 15] on icon at bounding box center [611, 13] width 10 height 10
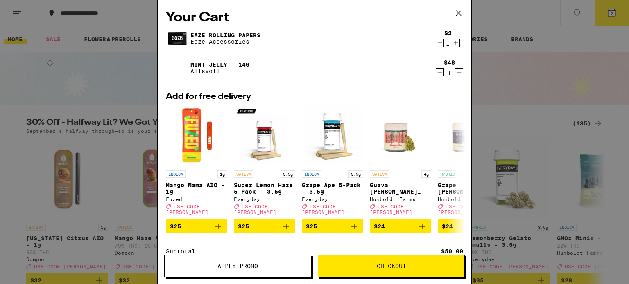
click at [360, 266] on span "Checkout" at bounding box center [391, 267] width 146 height 6
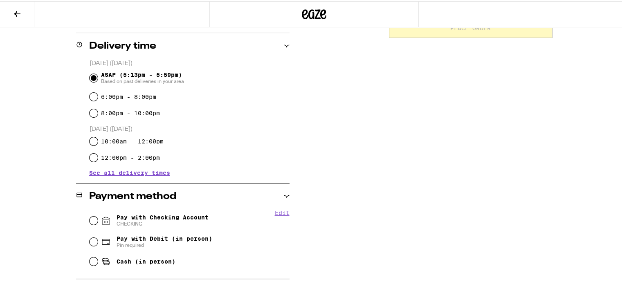
scroll to position [275, 0]
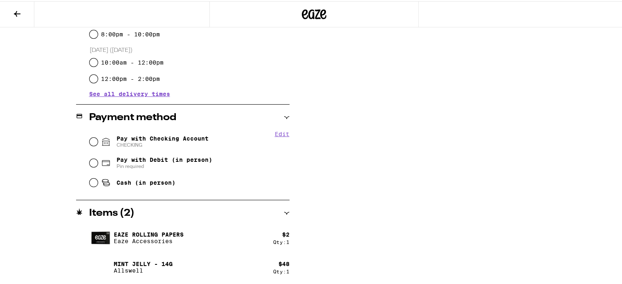
click at [283, 131] on button "Edit" at bounding box center [282, 133] width 15 height 7
click at [123, 144] on span "CHECKING Remove Account" at bounding box center [163, 144] width 92 height 7
click at [98, 144] on input "Pay with Checking Account CHECKING Remove Account" at bounding box center [94, 141] width 8 height 8
radio input "true"
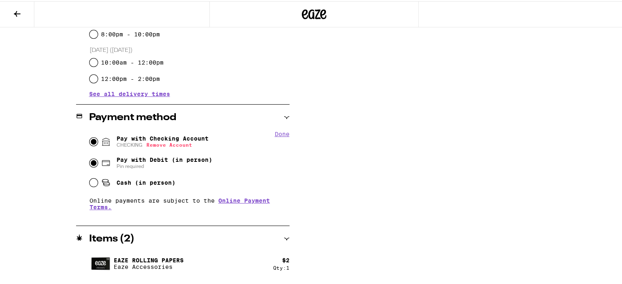
click at [90, 163] on input "Pay with Debit (in person) Pin required" at bounding box center [94, 162] width 8 height 8
radio input "true"
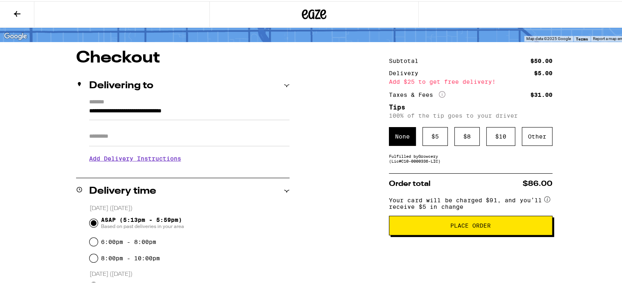
scroll to position [49, 0]
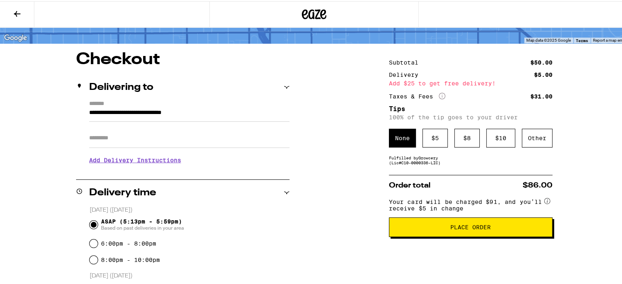
click at [451, 227] on span "Place Order" at bounding box center [471, 226] width 41 height 6
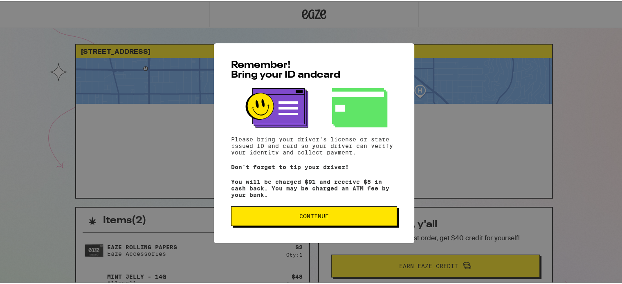
click at [383, 216] on span "Continue" at bounding box center [314, 215] width 152 height 6
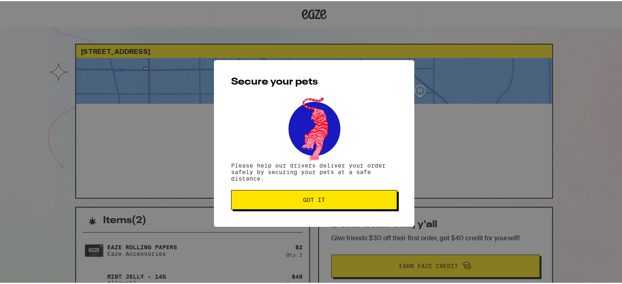
click at [364, 200] on span "Got it" at bounding box center [314, 199] width 152 height 6
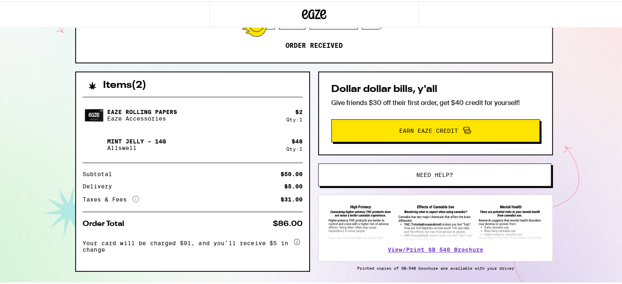
scroll to position [135, 0]
